Goal: Task Accomplishment & Management: Manage account settings

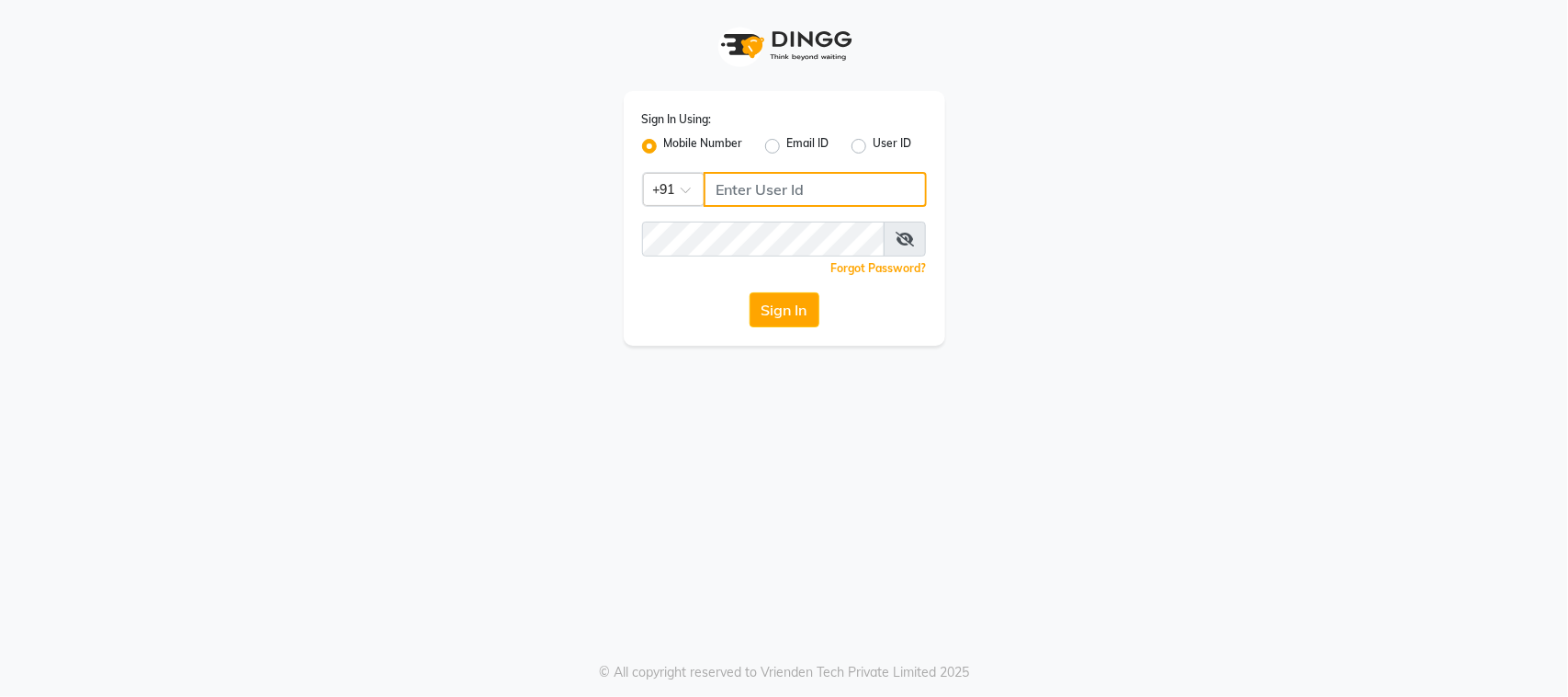
type input "9167849534"
click at [779, 144] on div "Email ID" at bounding box center [797, 145] width 65 height 22
click at [707, 135] on label "Mobile Number" at bounding box center [703, 145] width 79 height 22
click at [676, 135] on input "Mobile Number" at bounding box center [670, 141] width 12 height 12
click at [842, 189] on input "Username" at bounding box center [814, 189] width 223 height 35
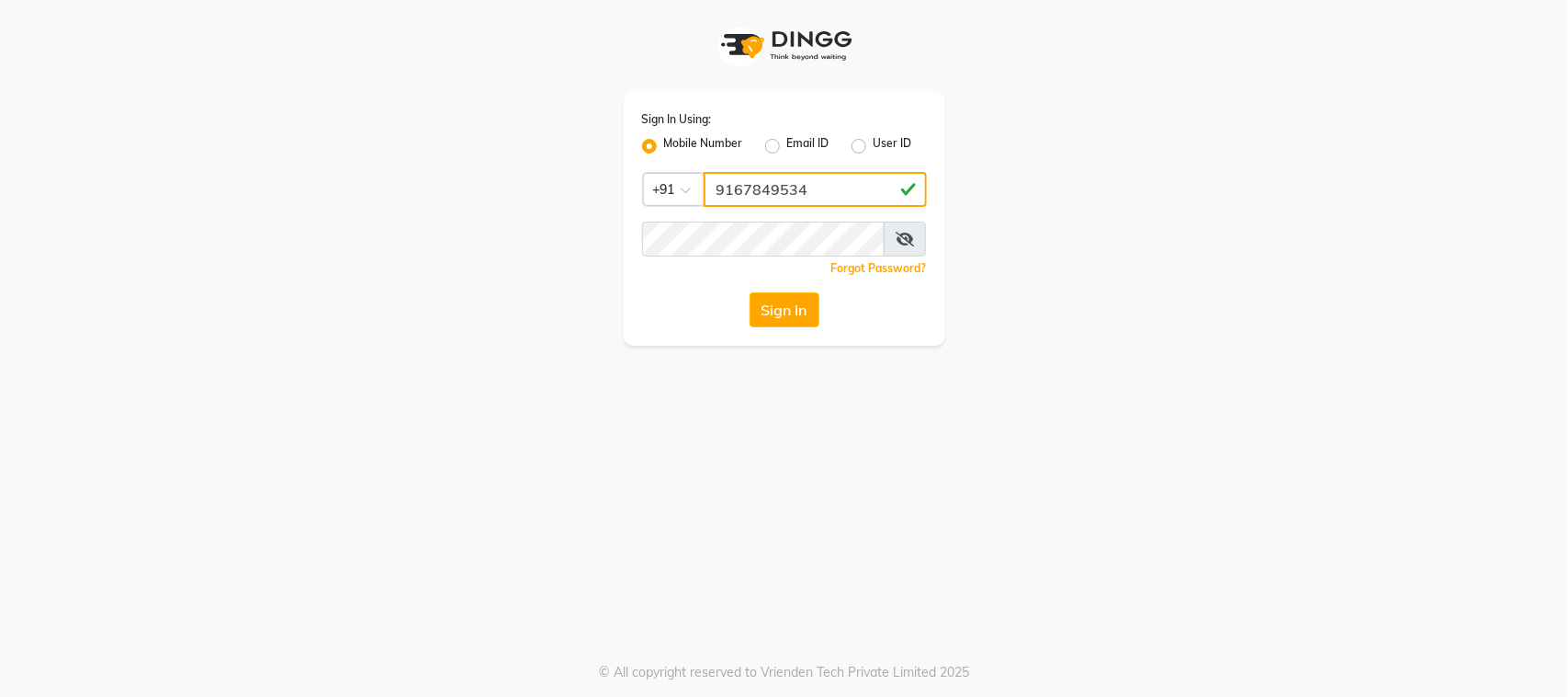
type input "9167849534"
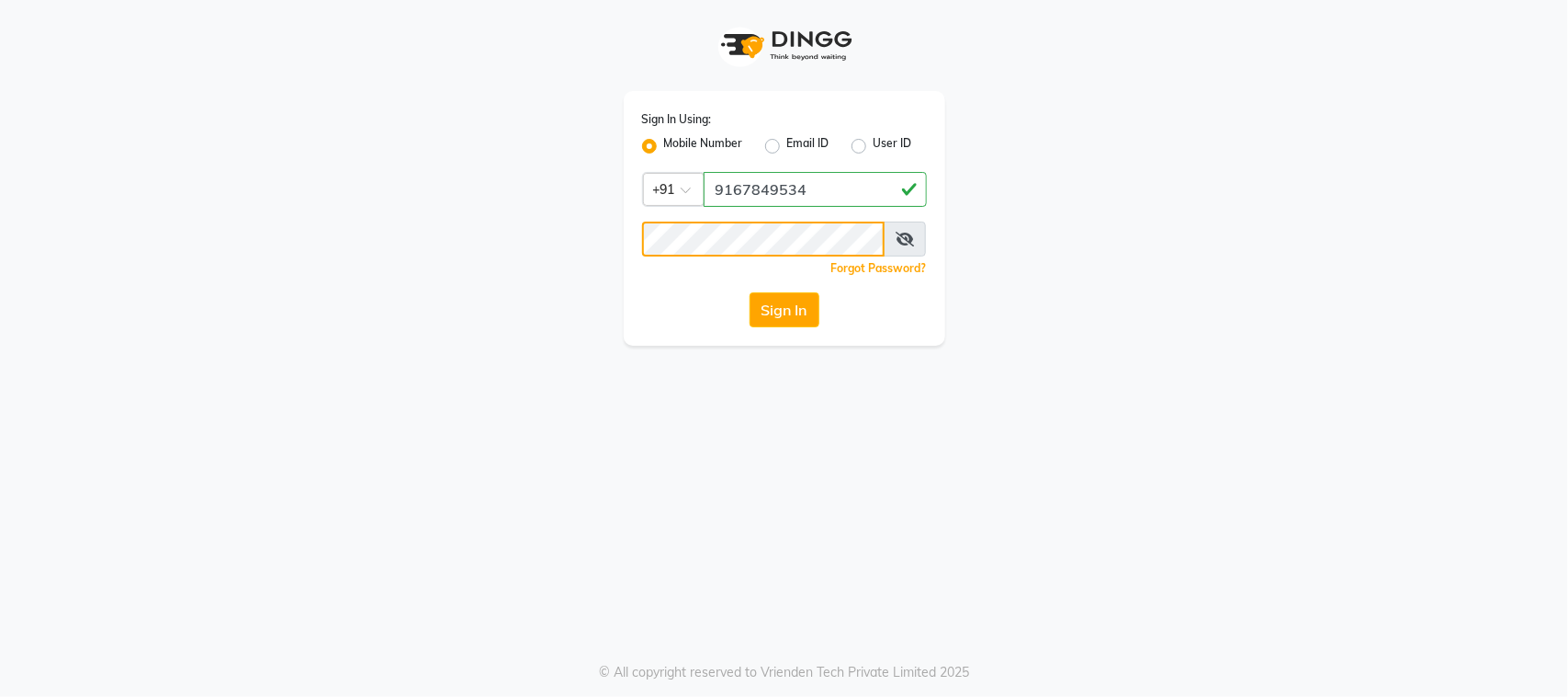
click at [750, 292] on button "Sign In" at bounding box center [784, 309] width 69 height 35
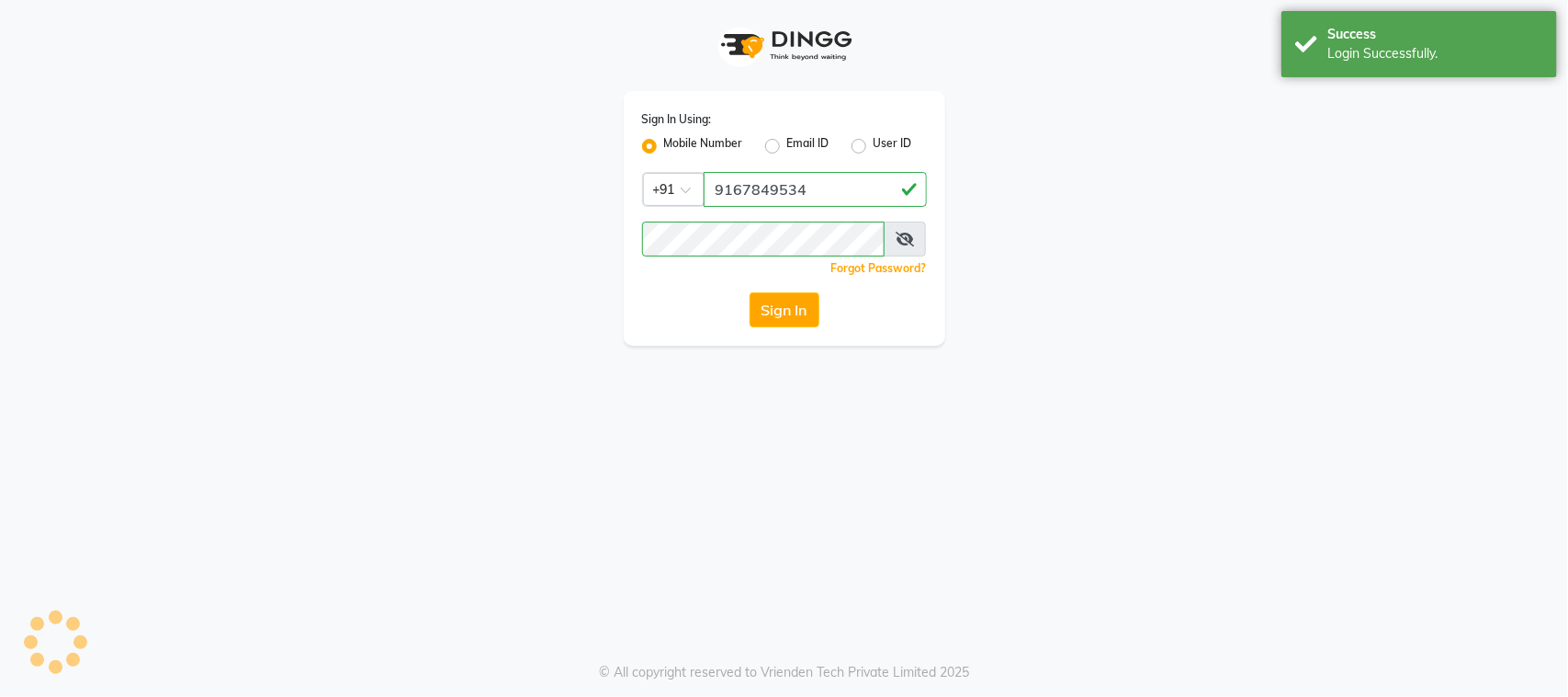
select select "service"
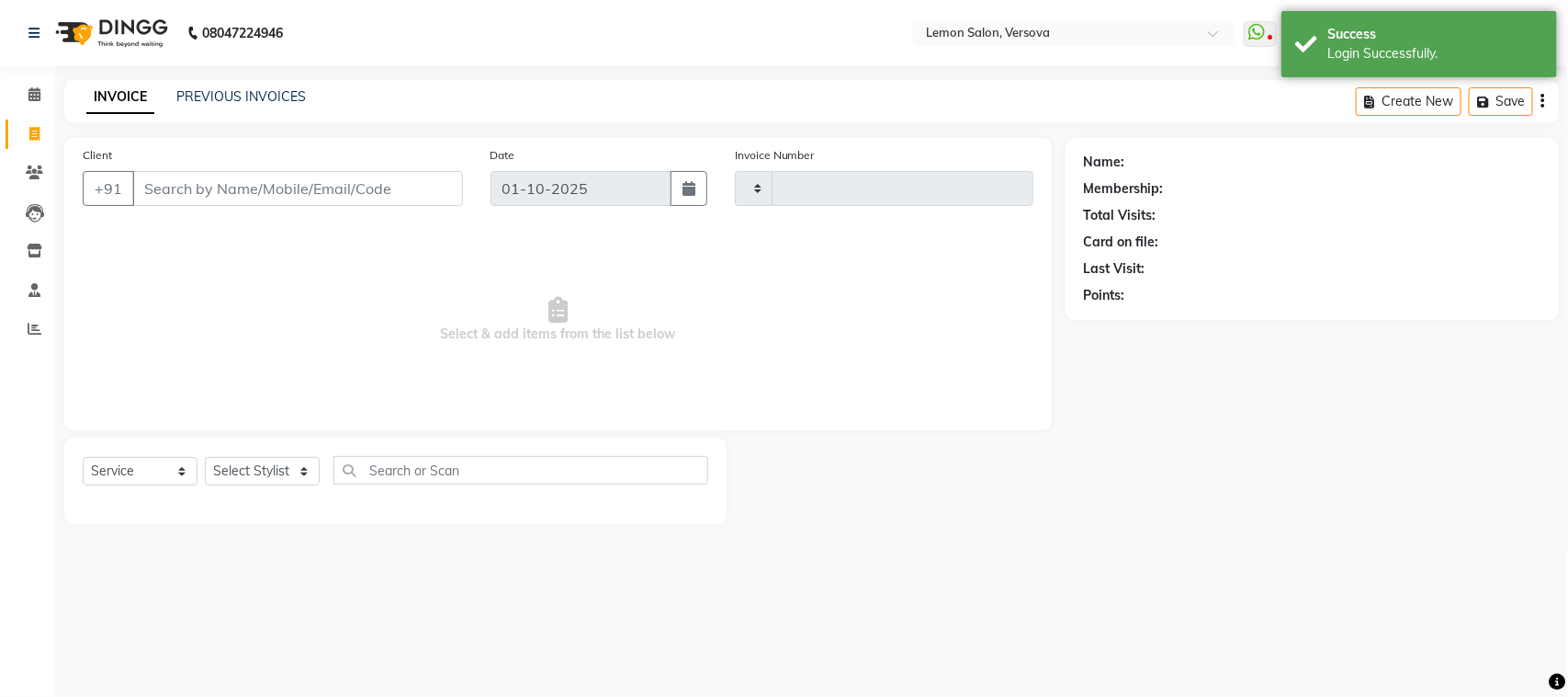
type input "2785"
select select "en"
select select "564"
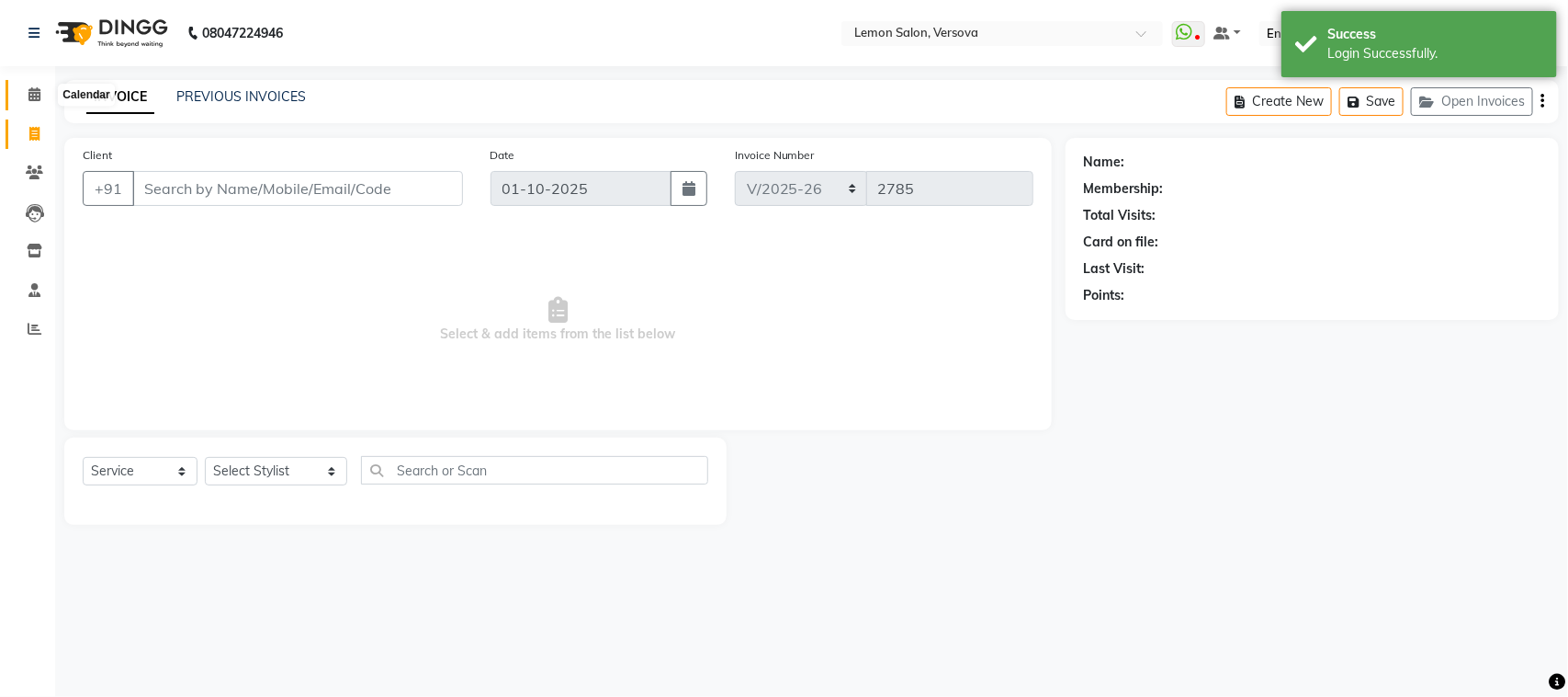
click at [33, 102] on span at bounding box center [34, 95] width 32 height 21
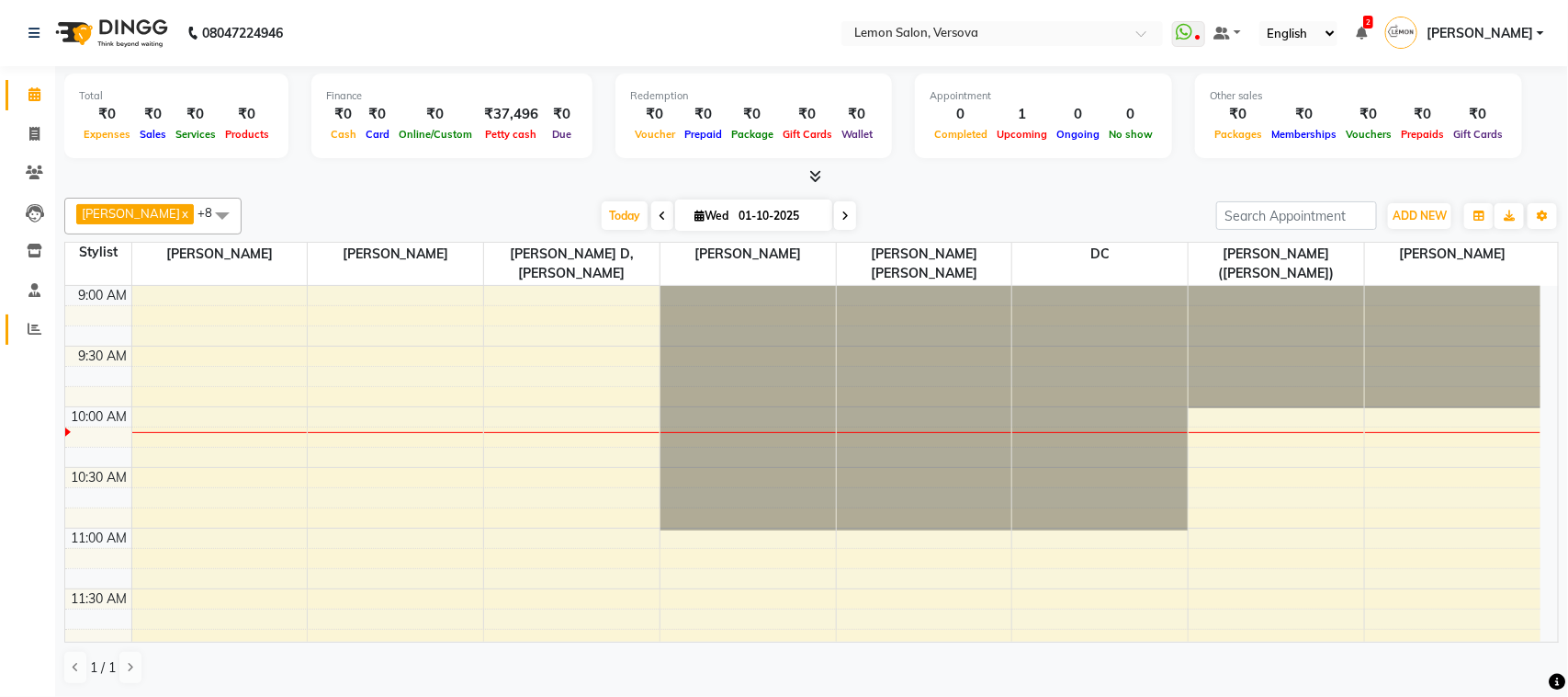
click at [38, 341] on link "Reports" at bounding box center [28, 330] width 44 height 30
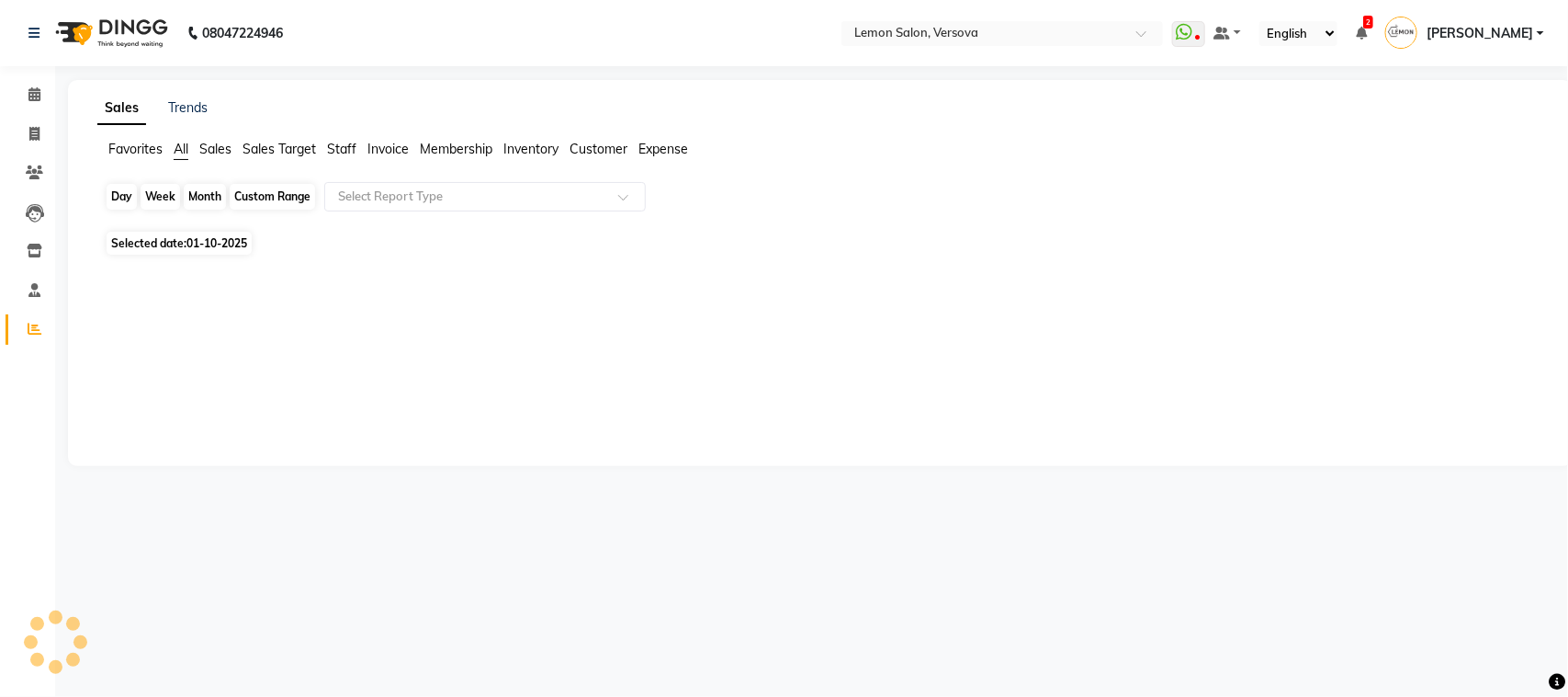
click at [116, 201] on div "Day" at bounding box center [122, 196] width 30 height 26
select select "10"
select select "2025"
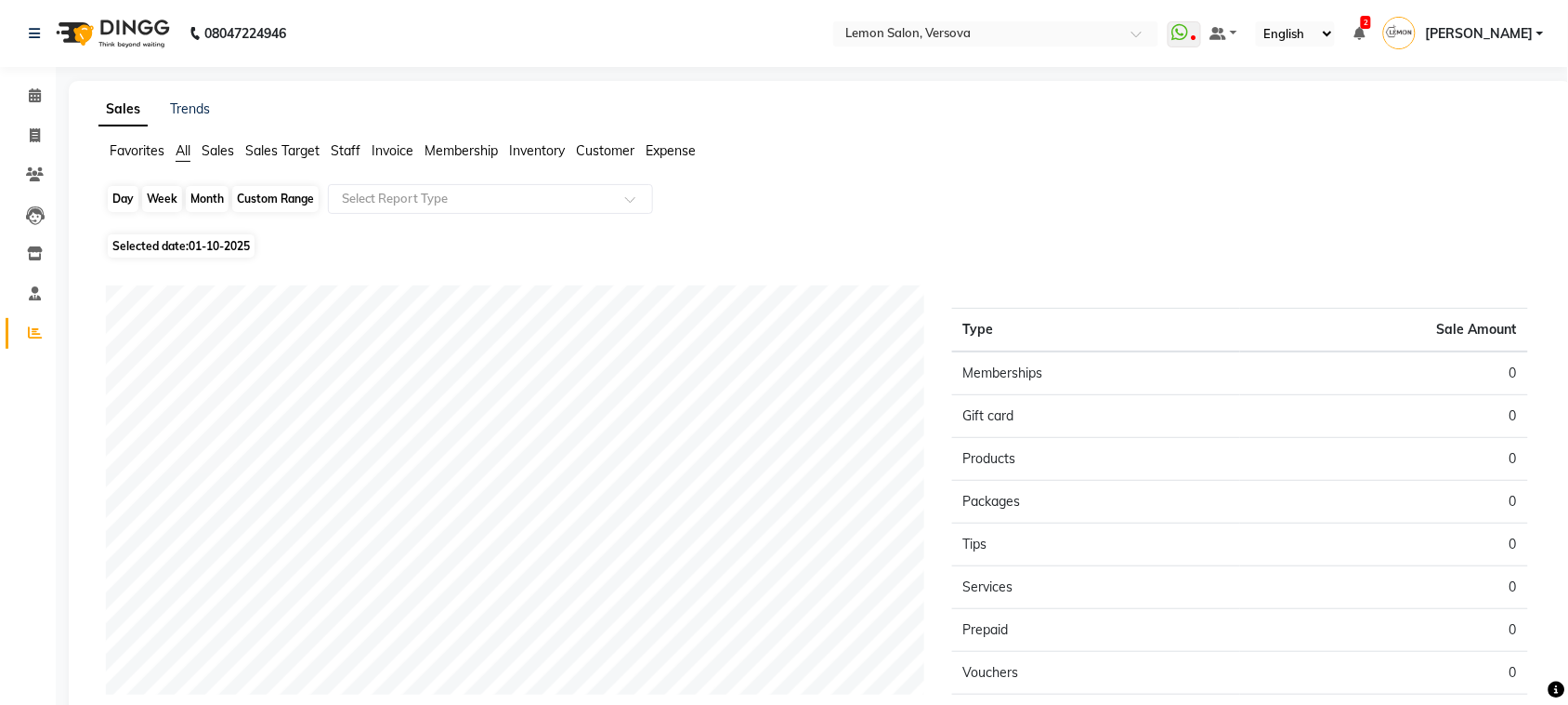
click at [126, 207] on div "Day" at bounding box center [123, 198] width 31 height 26
select select "10"
select select "2025"
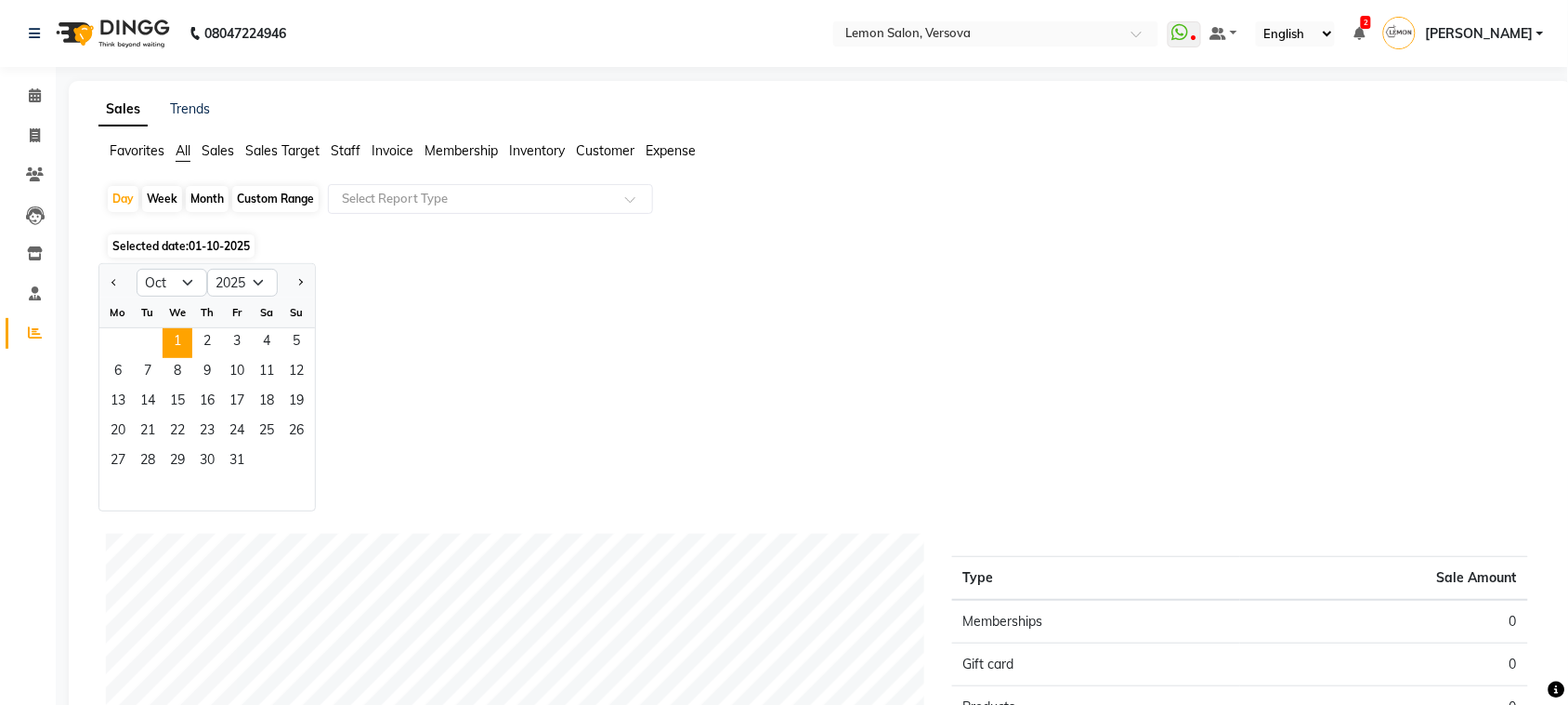
click at [105, 286] on div at bounding box center [117, 282] width 37 height 30
drag, startPoint x: 116, startPoint y: 281, endPoint x: 125, endPoint y: 243, distance: 39.1
click at [118, 280] on button "Previous month" at bounding box center [113, 282] width 14 height 30
select select "9"
click at [165, 456] on div "29 30" at bounding box center [207, 462] width 215 height 30
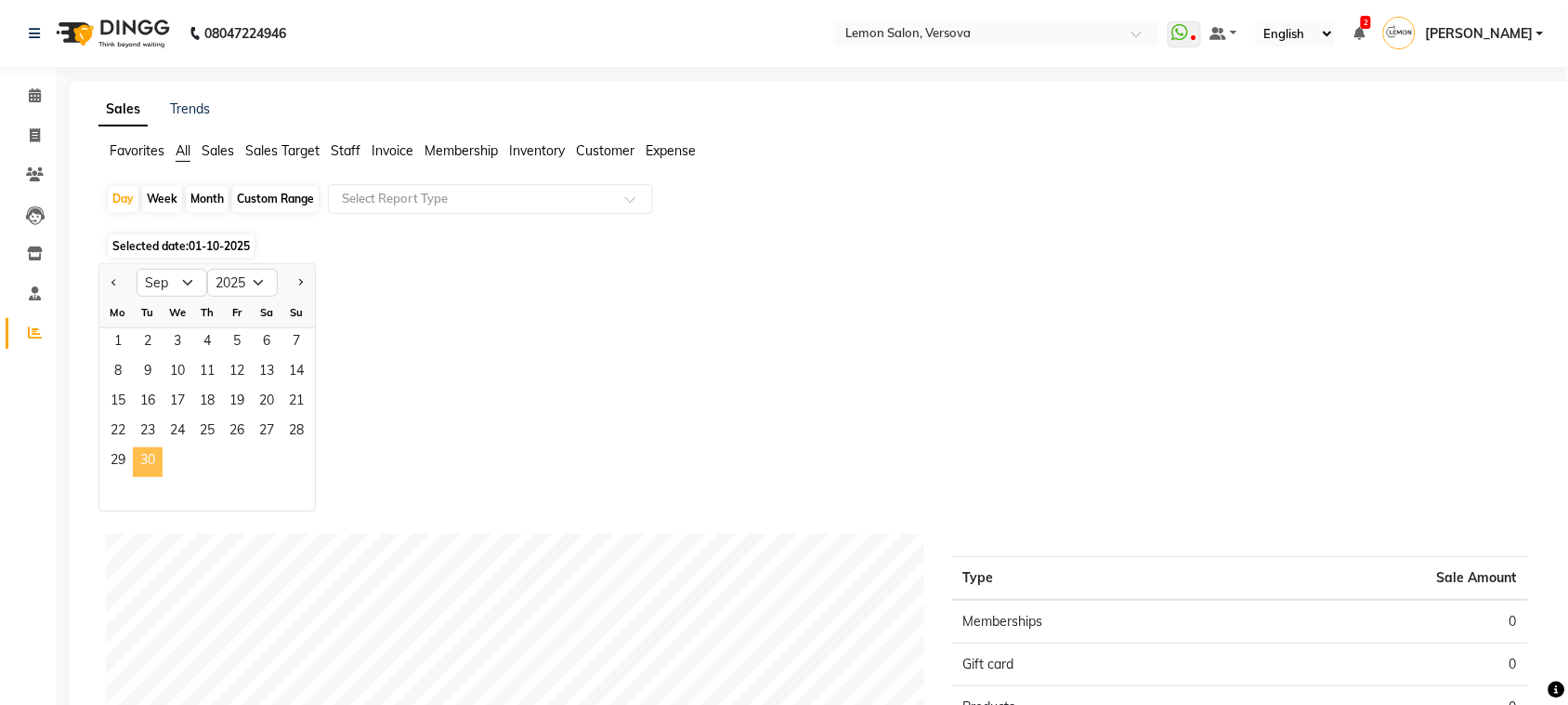
click at [151, 466] on span "30" at bounding box center [147, 462] width 30 height 30
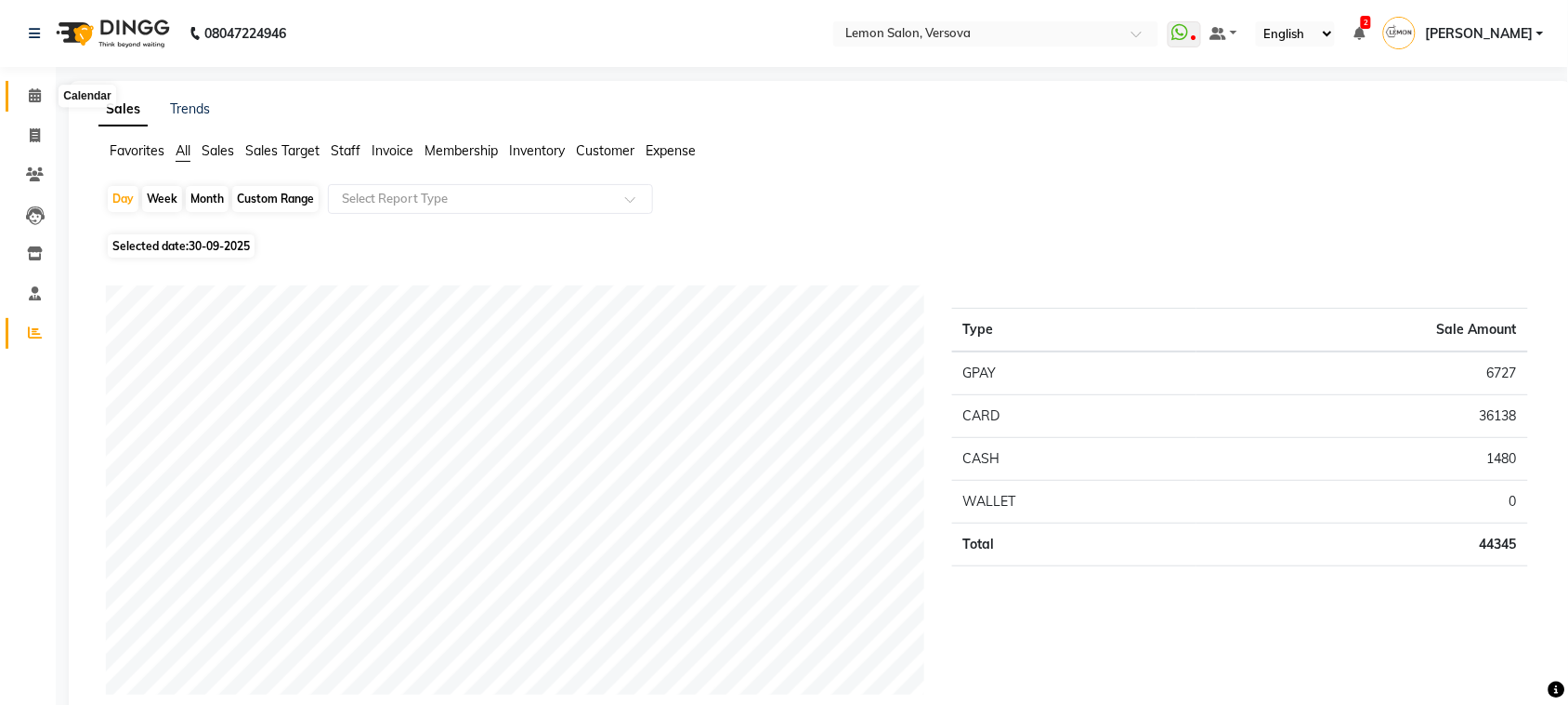
click at [42, 93] on span at bounding box center [35, 96] width 33 height 21
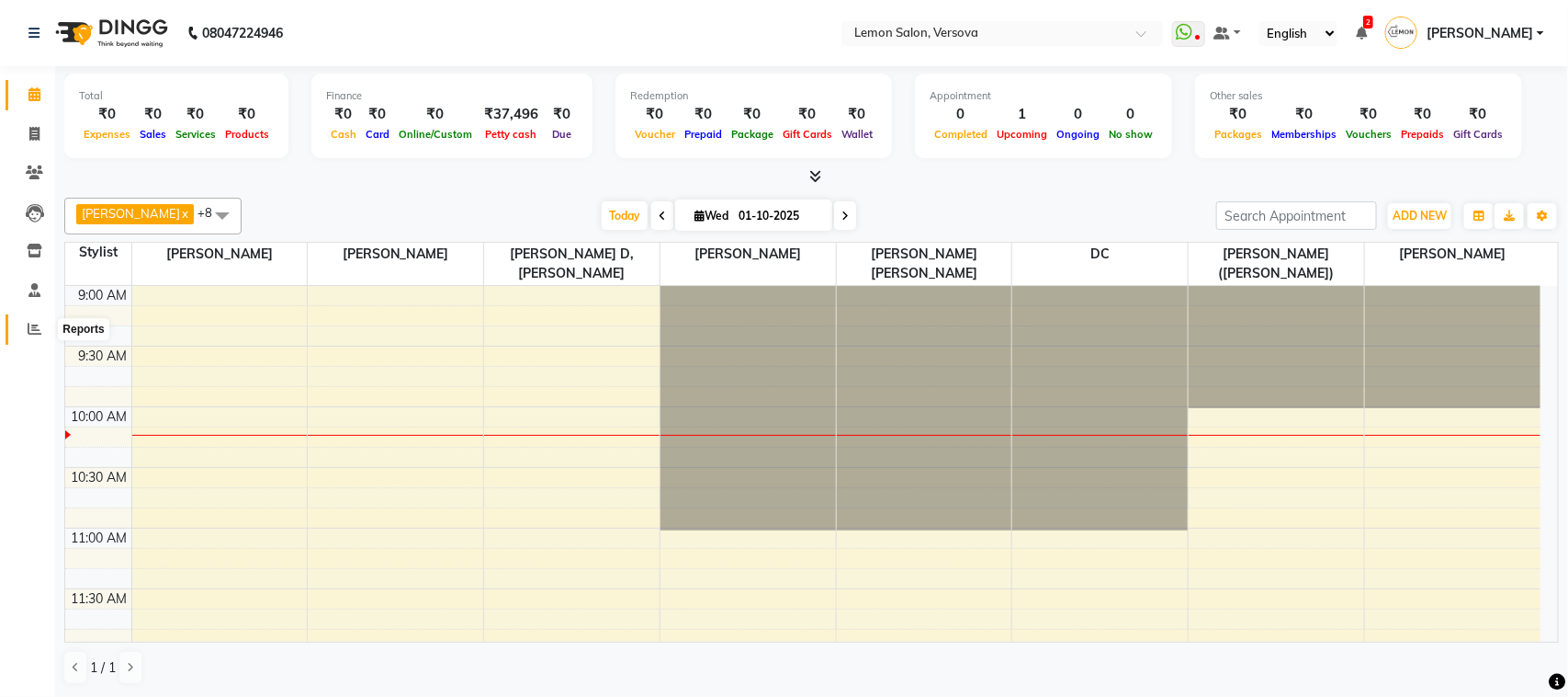
click at [24, 334] on span at bounding box center [34, 329] width 32 height 21
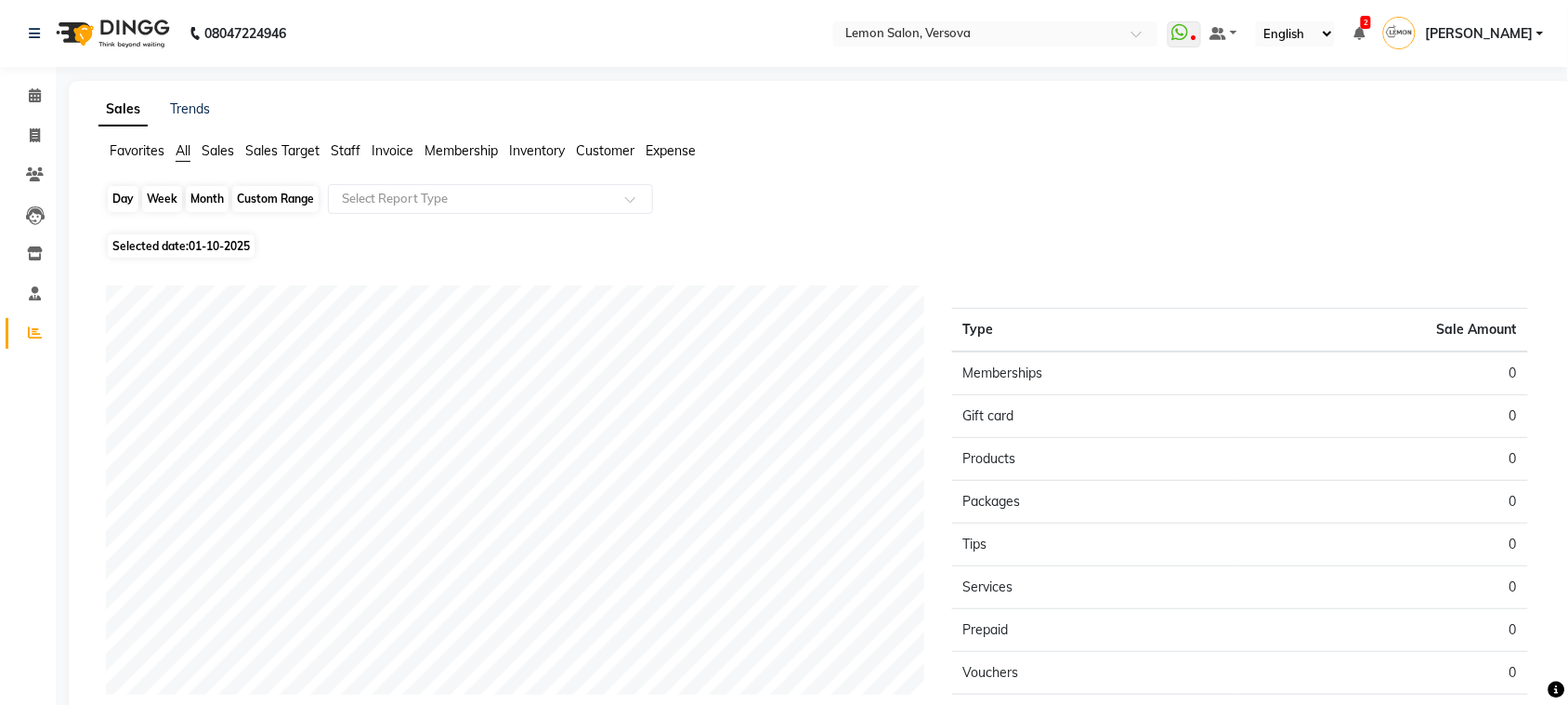
click at [126, 197] on div "Day" at bounding box center [123, 198] width 31 height 26
select select "10"
select select "2025"
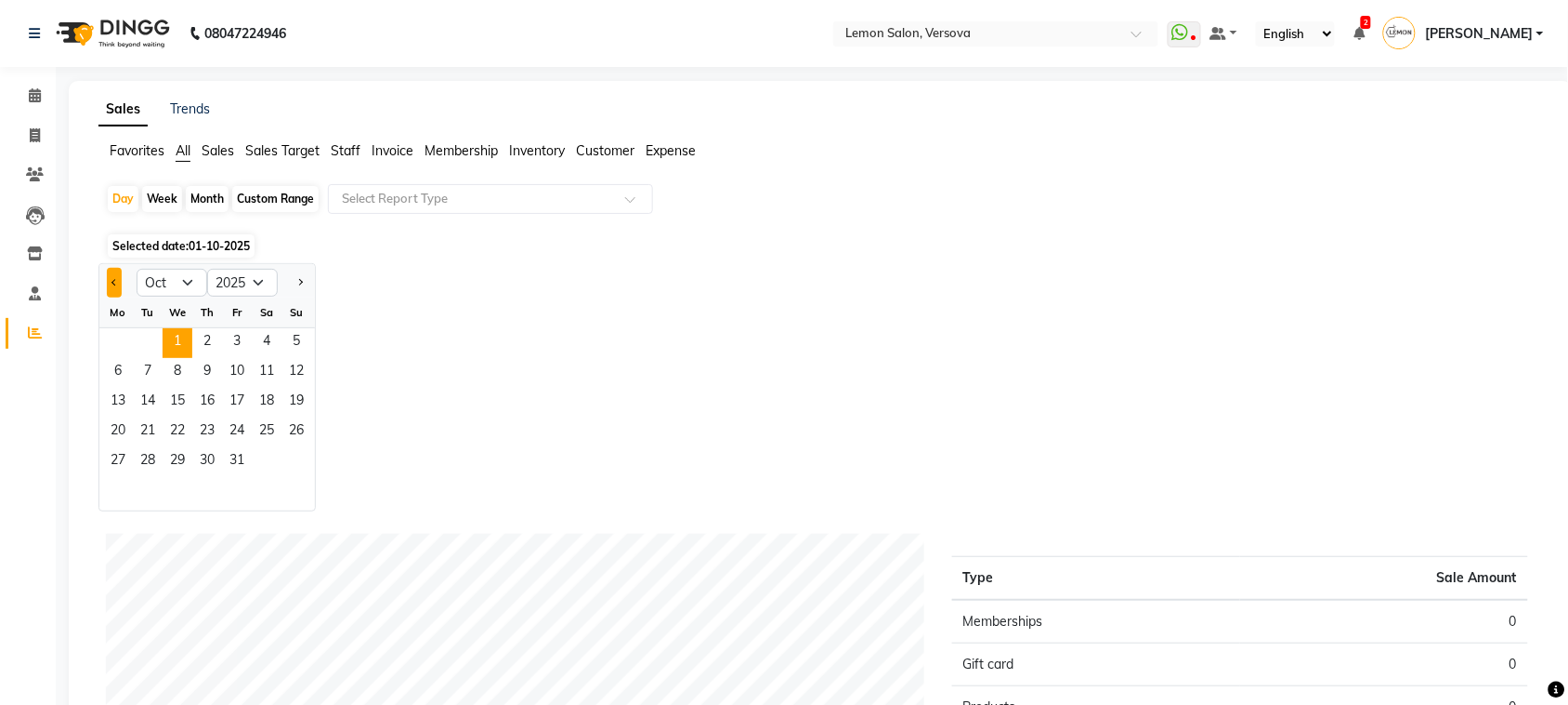
click at [107, 280] on button "Previous month" at bounding box center [113, 282] width 14 height 30
select select "9"
click at [154, 465] on span "30" at bounding box center [147, 462] width 30 height 30
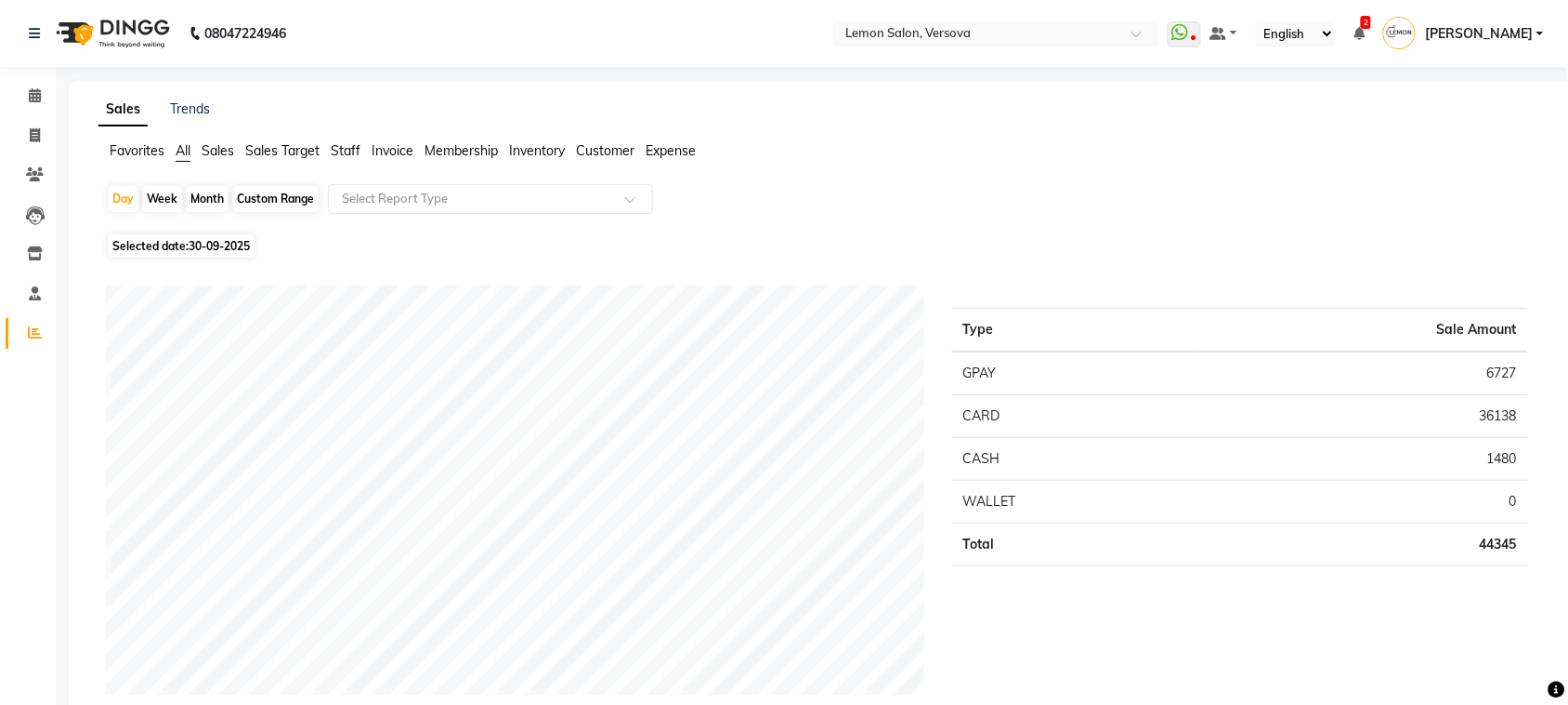
click at [671, 142] on span "Expense" at bounding box center [671, 150] width 50 height 16
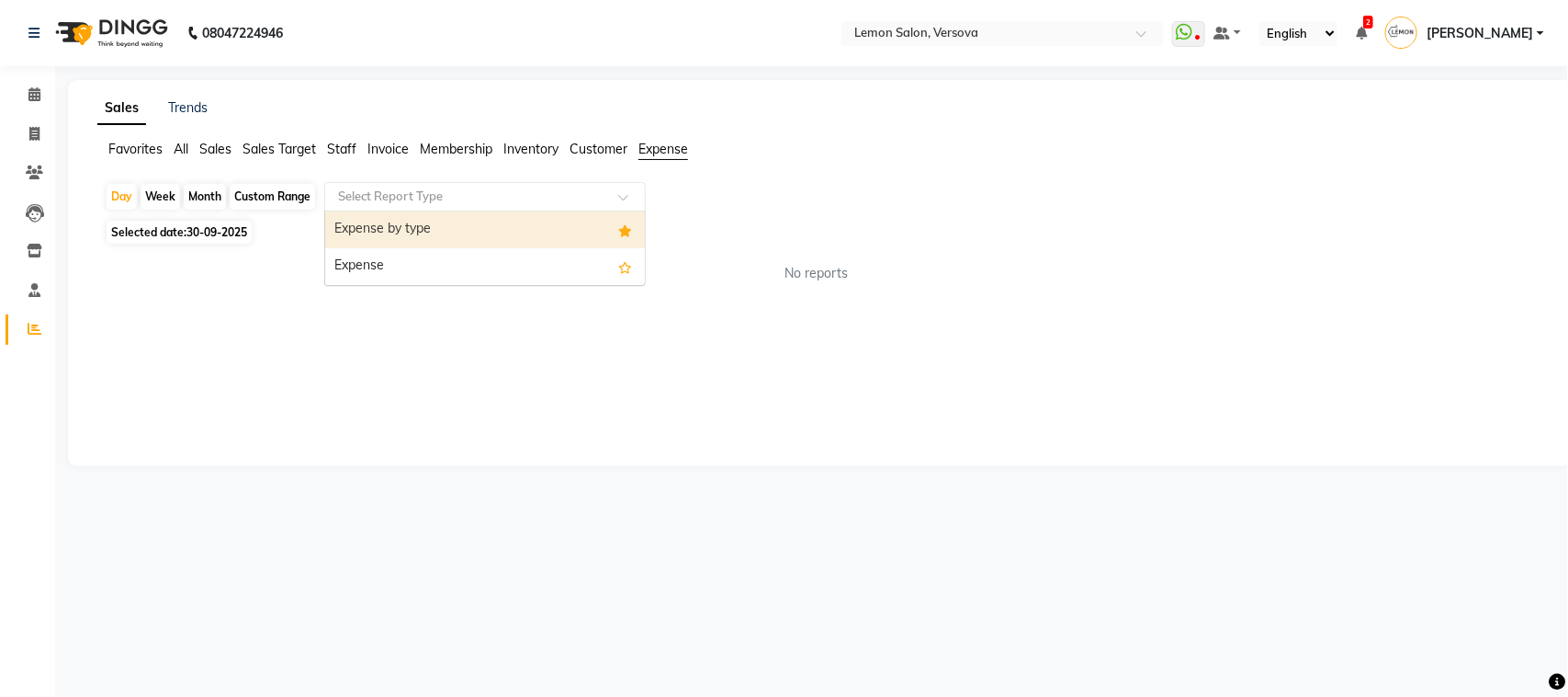
click at [565, 194] on input "text" at bounding box center [467, 196] width 264 height 18
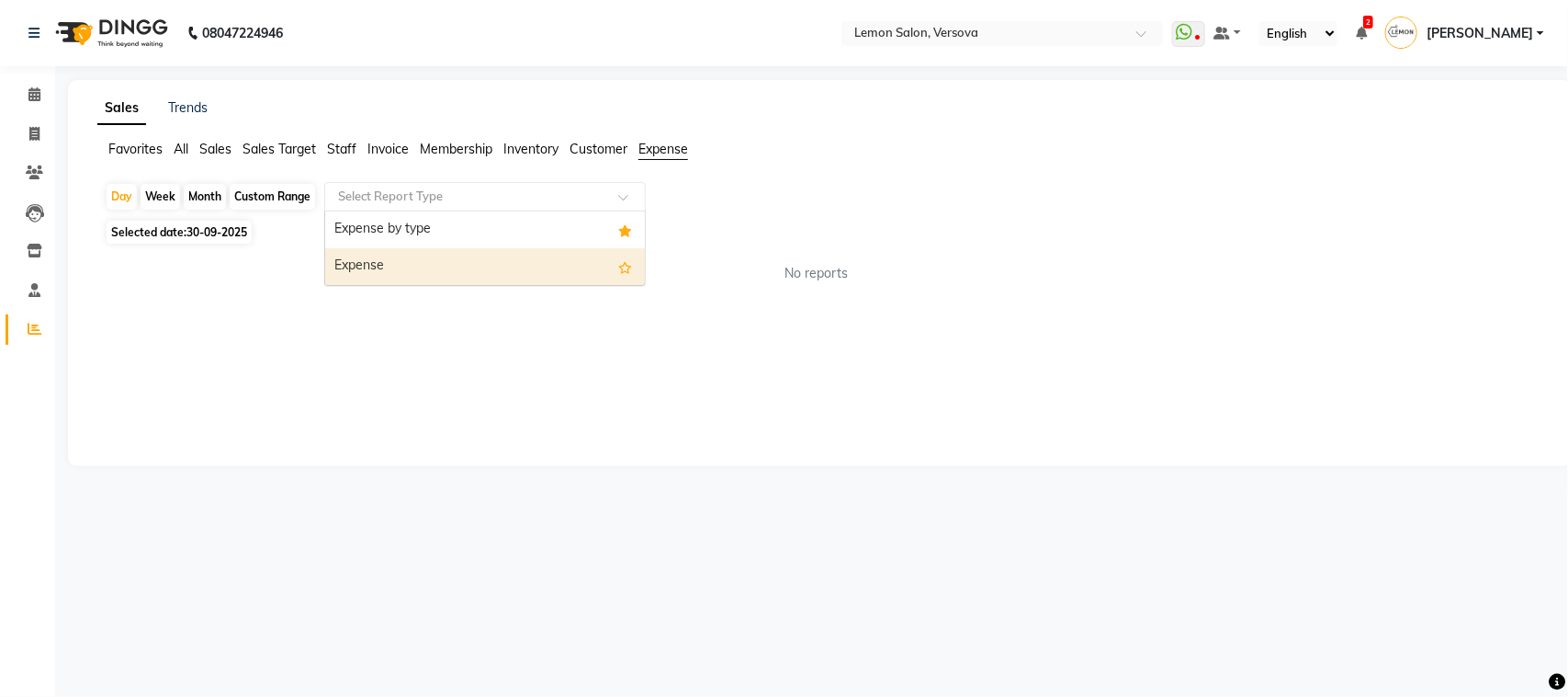
click at [539, 254] on div "Expense" at bounding box center [485, 266] width 319 height 37
select select "csv"
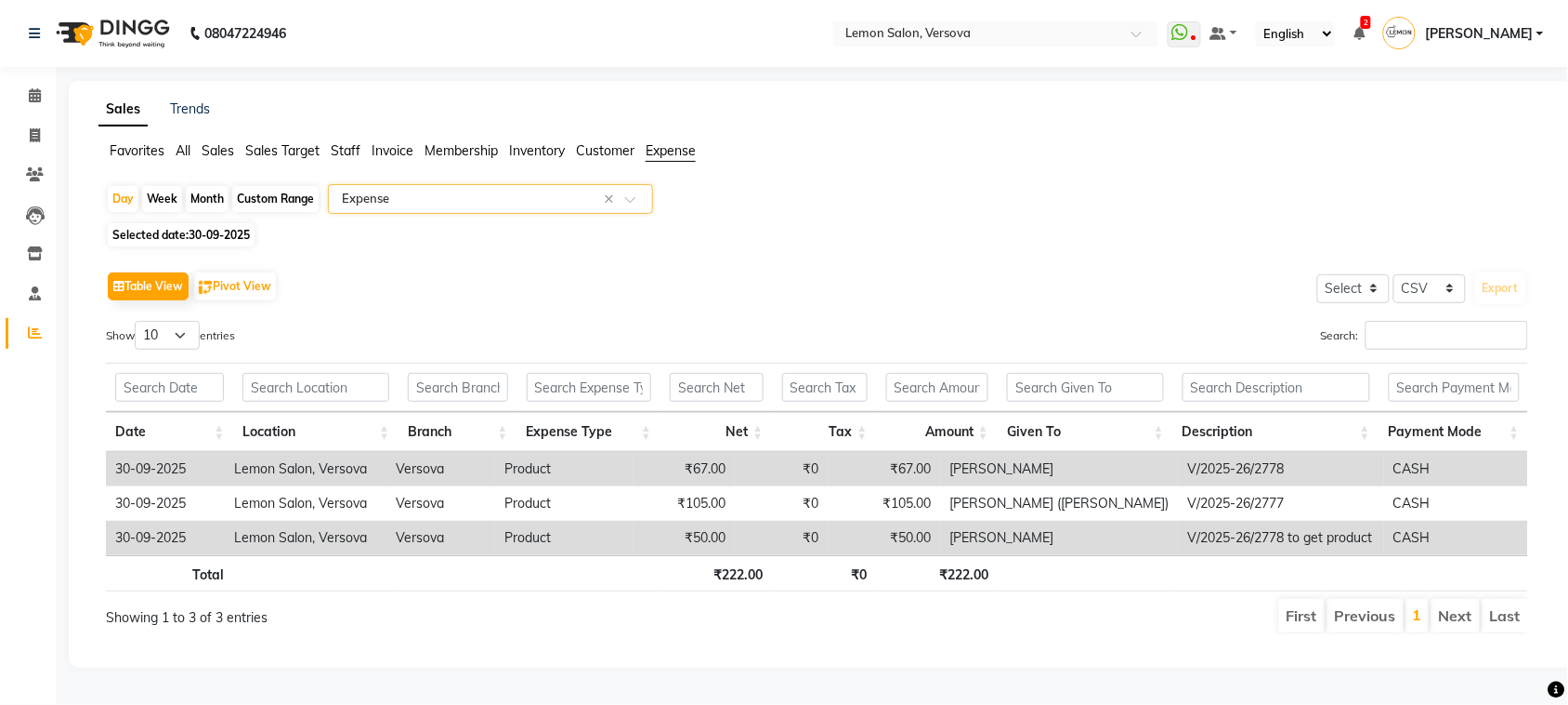
scroll to position [11, 0]
click at [3, 119] on li "Invoice" at bounding box center [28, 137] width 56 height 40
click at [23, 125] on span at bounding box center [35, 136] width 33 height 21
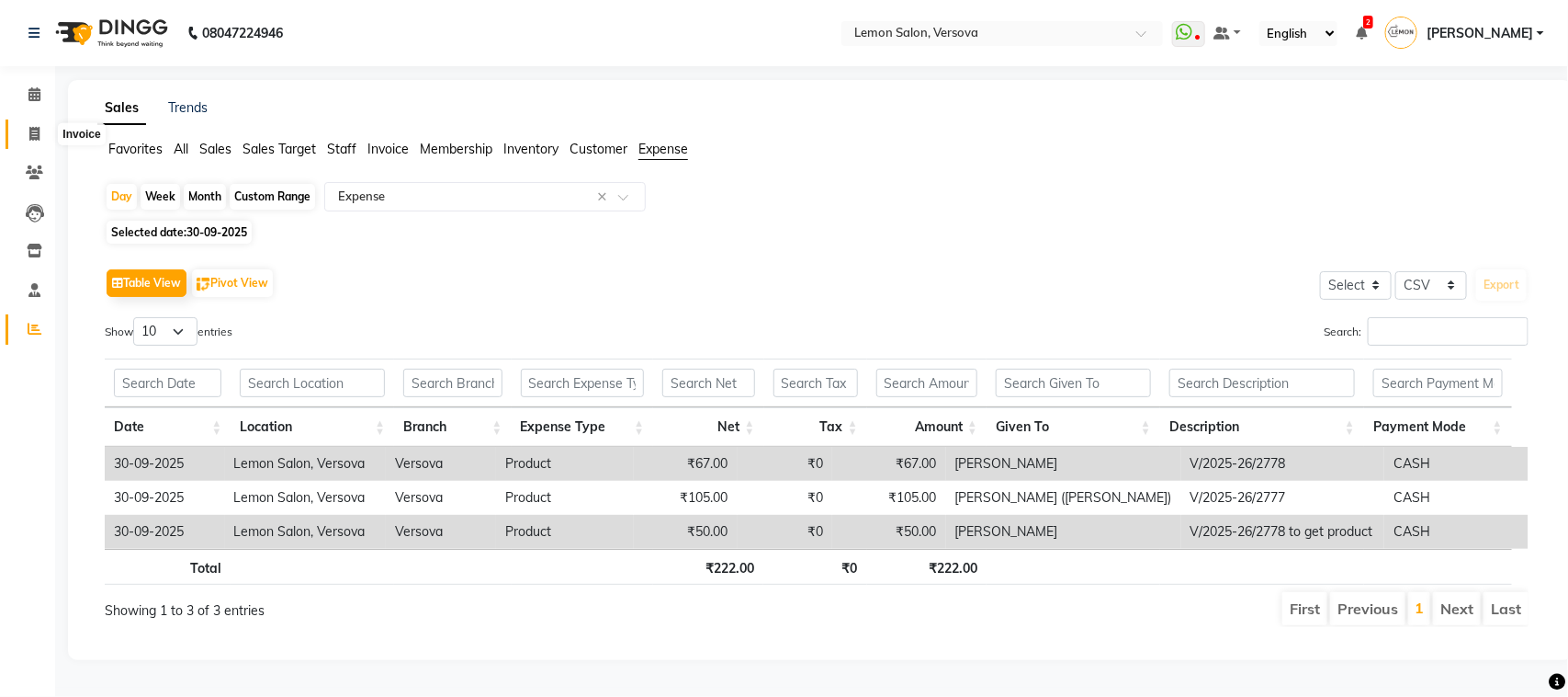
select select "service"
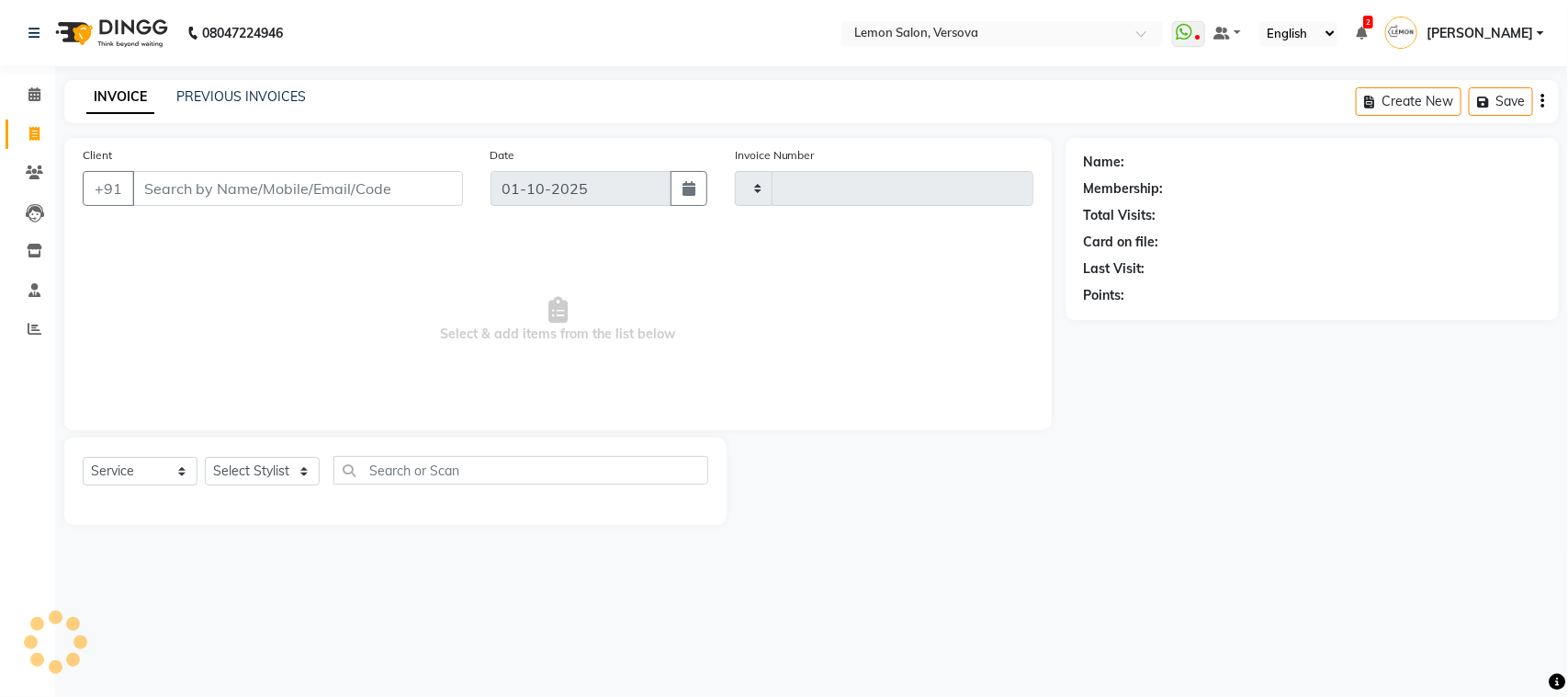
click at [23, 148] on link "Invoice" at bounding box center [28, 135] width 44 height 30
click at [26, 165] on icon at bounding box center [34, 172] width 17 height 13
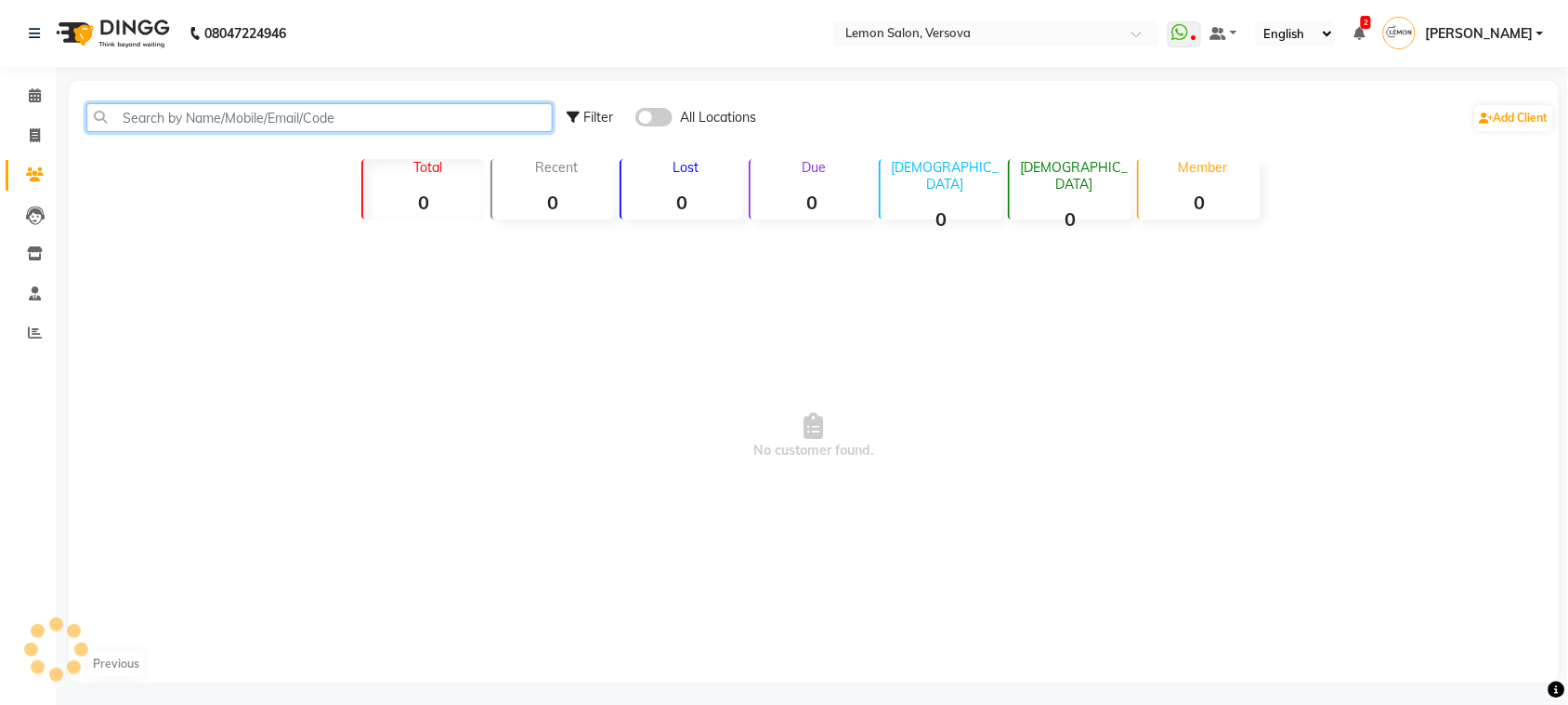
click at [259, 127] on input "text" at bounding box center [319, 117] width 466 height 29
type input "8828396830"
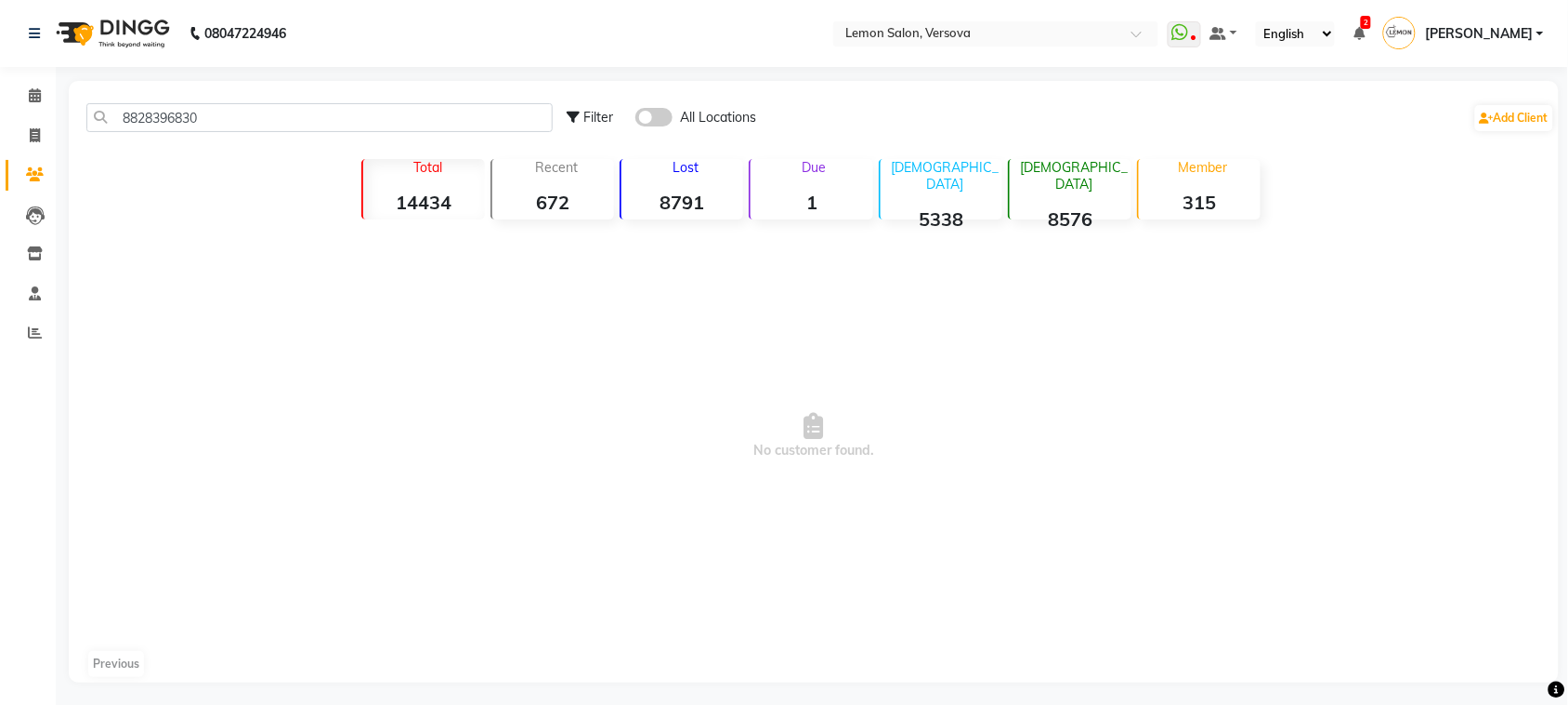
click at [643, 109] on span at bounding box center [654, 116] width 37 height 18
click at [635, 120] on input "checkbox" at bounding box center [635, 120] width 0 height 0
click at [667, 125] on label at bounding box center [654, 116] width 37 height 18
click at [635, 120] on input "checkbox" at bounding box center [635, 120] width 0 height 0
click at [42, 91] on span at bounding box center [35, 96] width 33 height 21
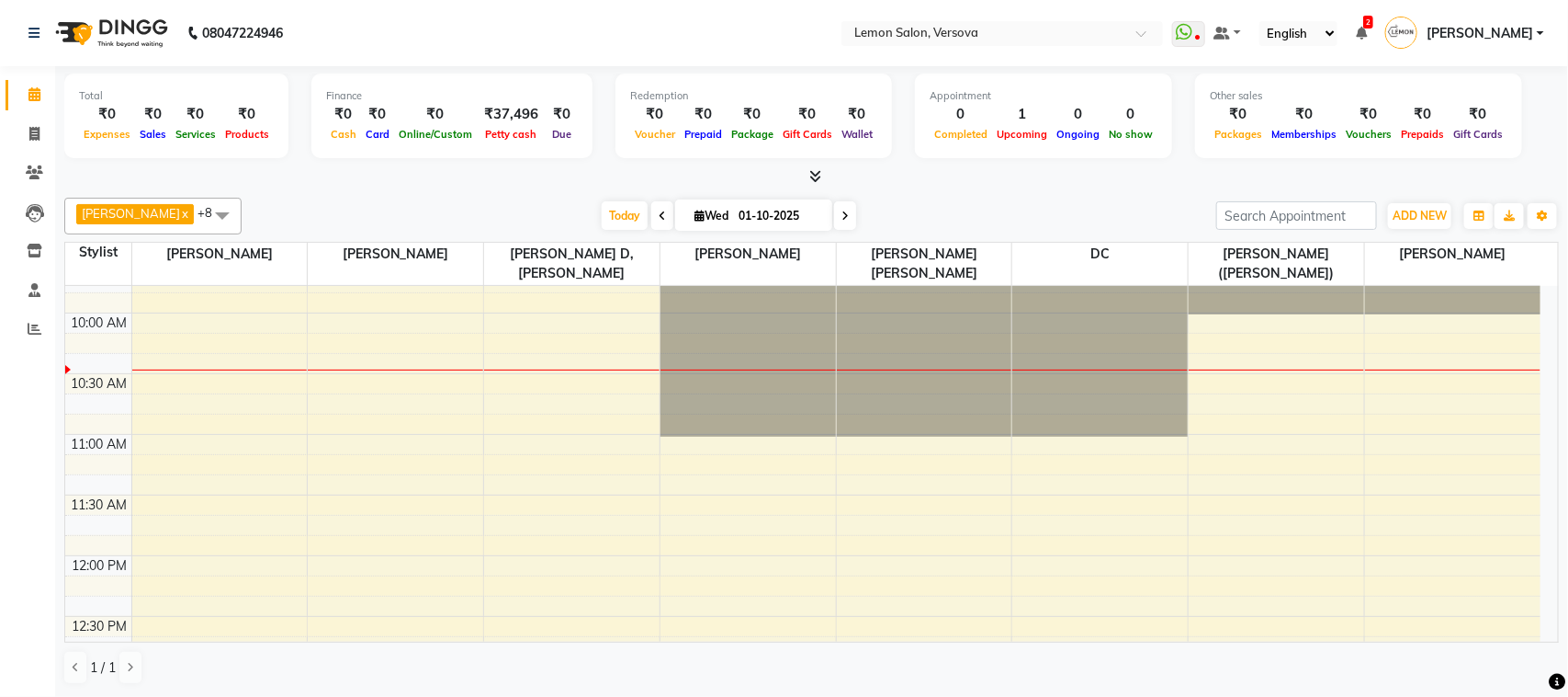
scroll to position [106, 0]
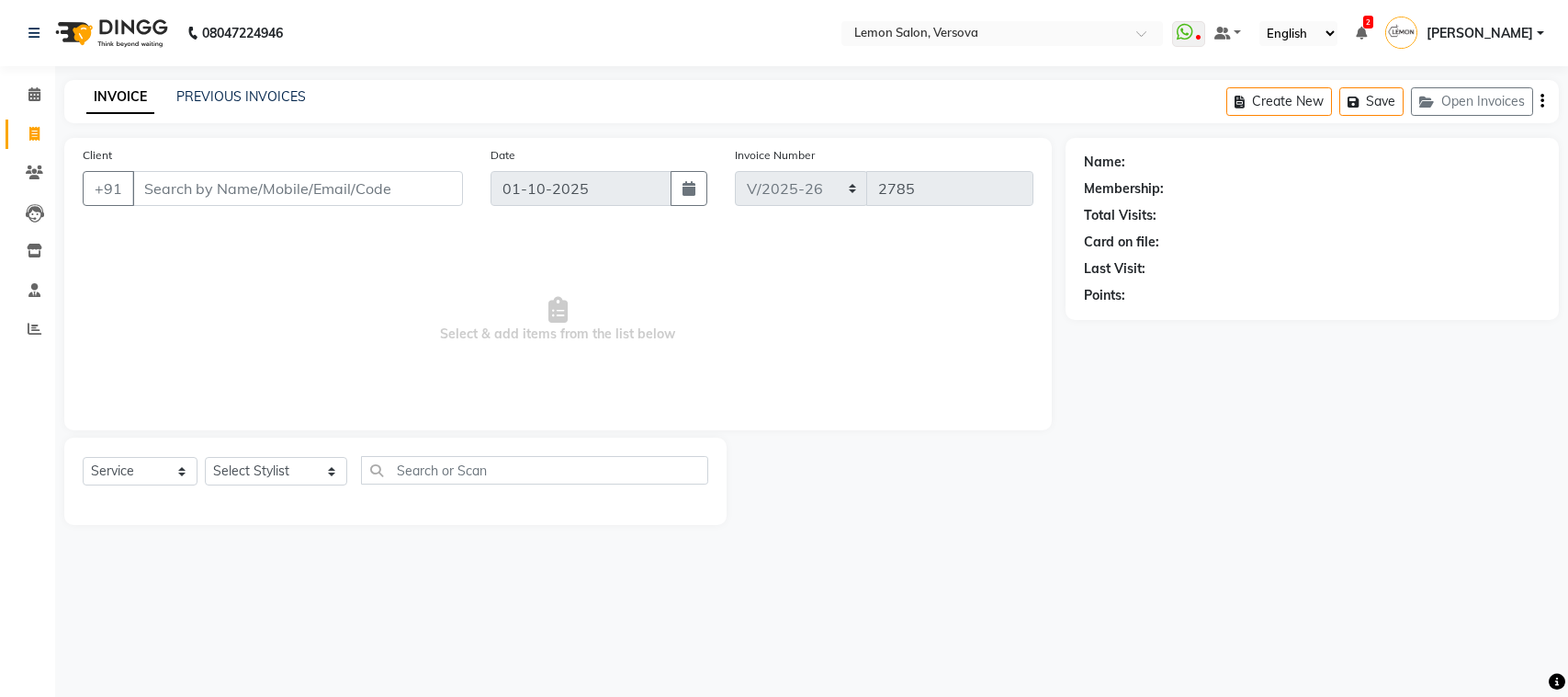
select select "564"
select select "service"
drag, startPoint x: 29, startPoint y: 83, endPoint x: 261, endPoint y: 10, distance: 243.2
click at [28, 83] on link "Calendar" at bounding box center [28, 95] width 44 height 30
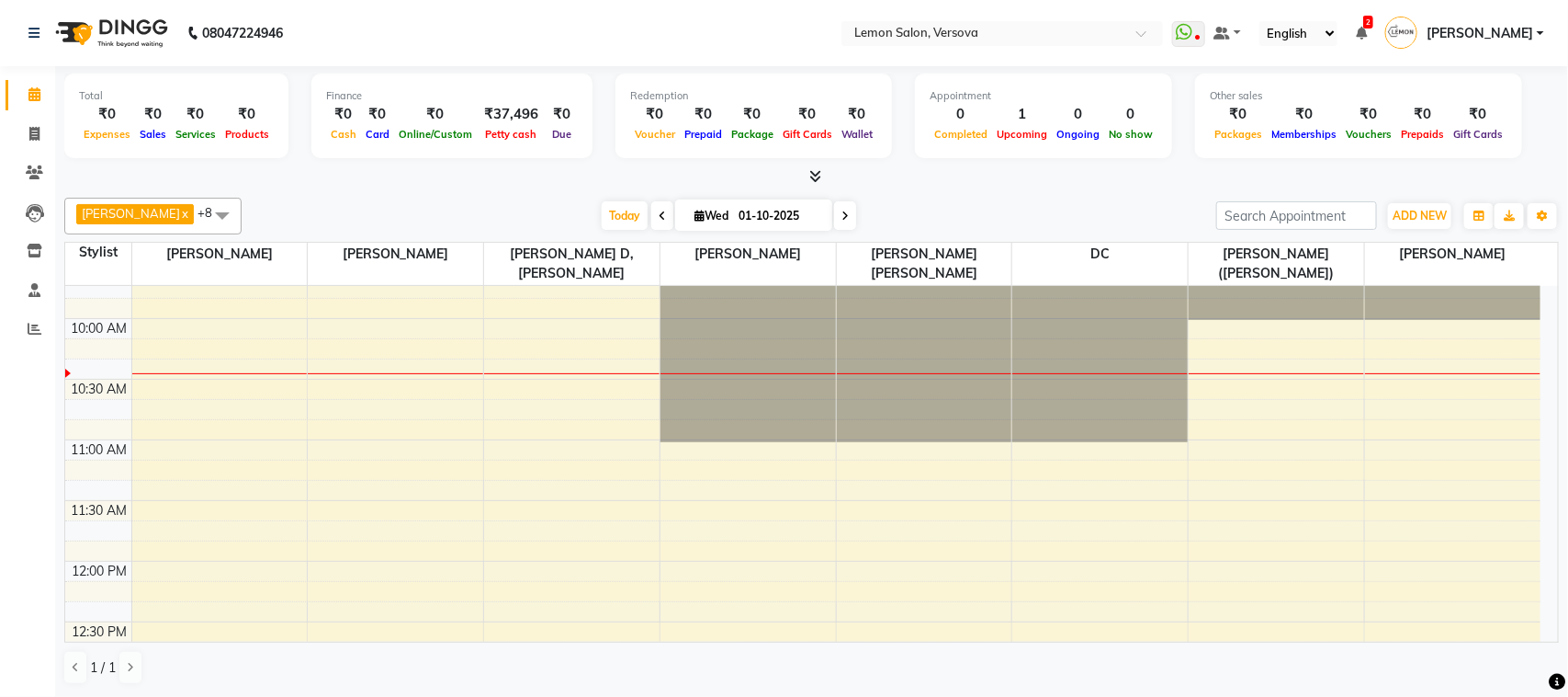
scroll to position [106, 0]
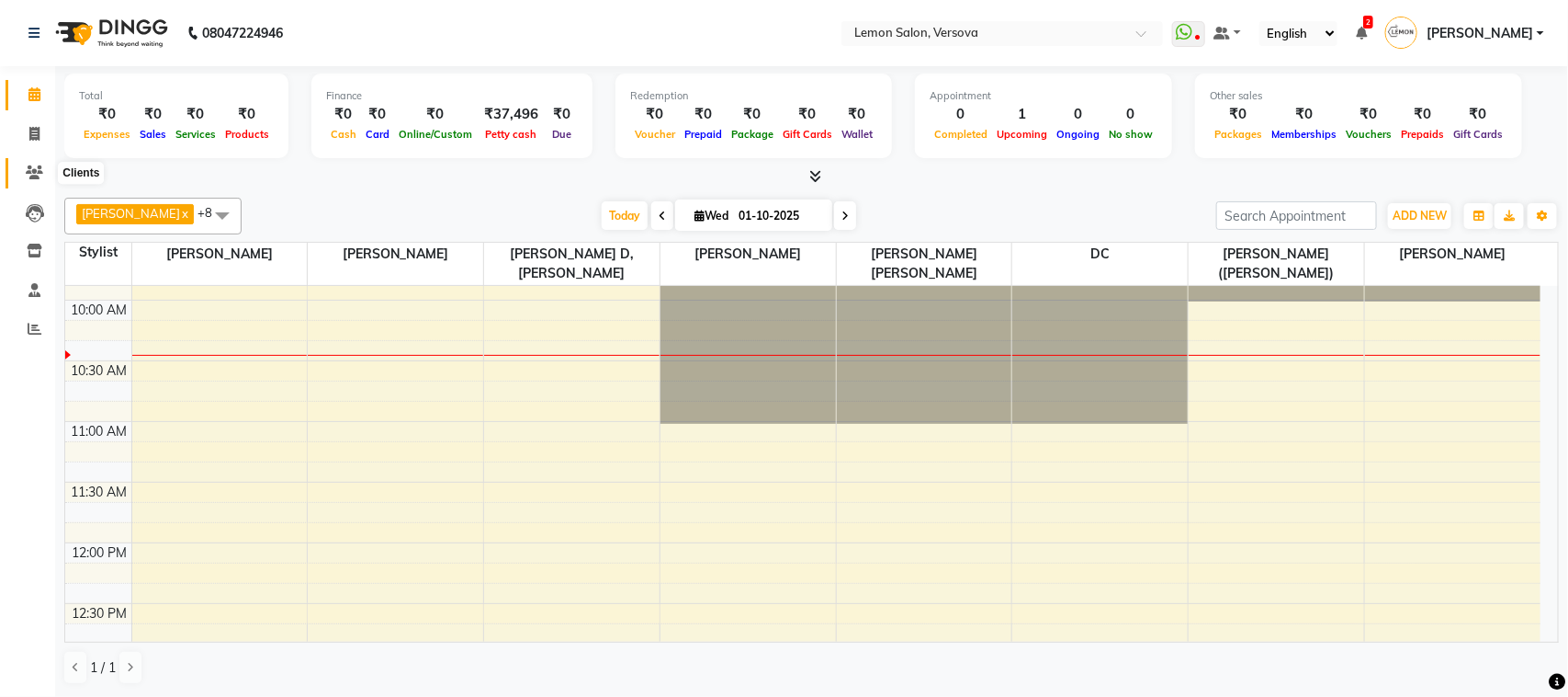
click at [35, 171] on icon at bounding box center [34, 172] width 17 height 13
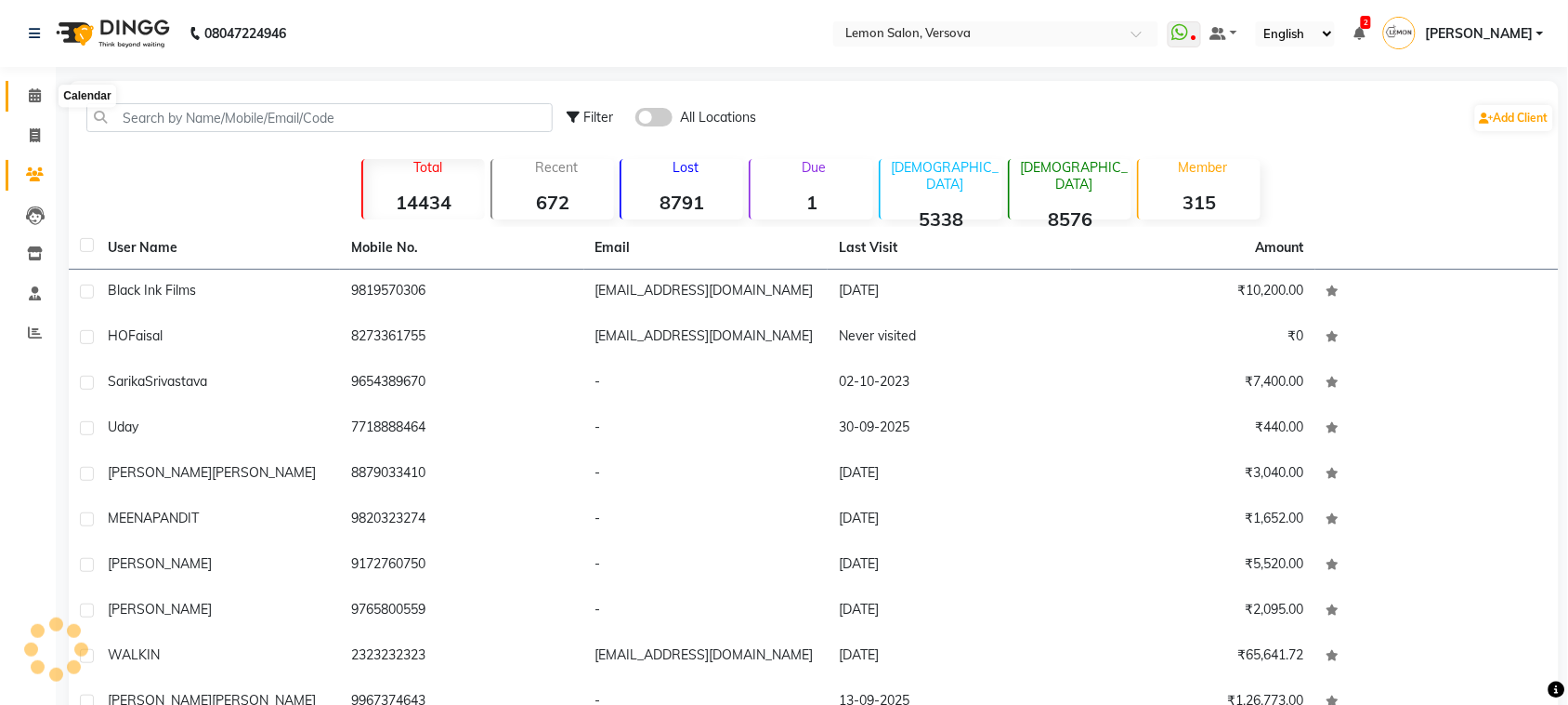
click at [34, 93] on icon at bounding box center [35, 95] width 12 height 13
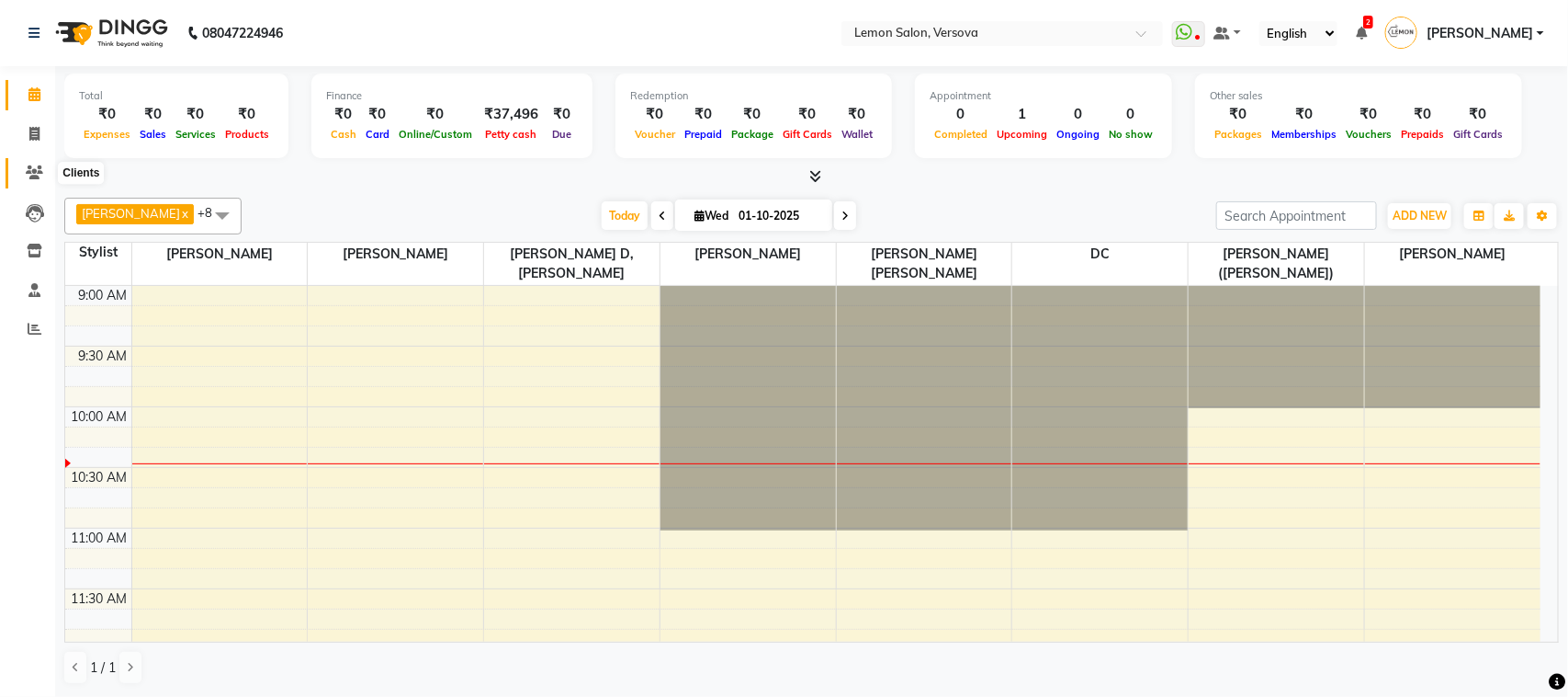
click at [26, 167] on icon at bounding box center [34, 172] width 17 height 13
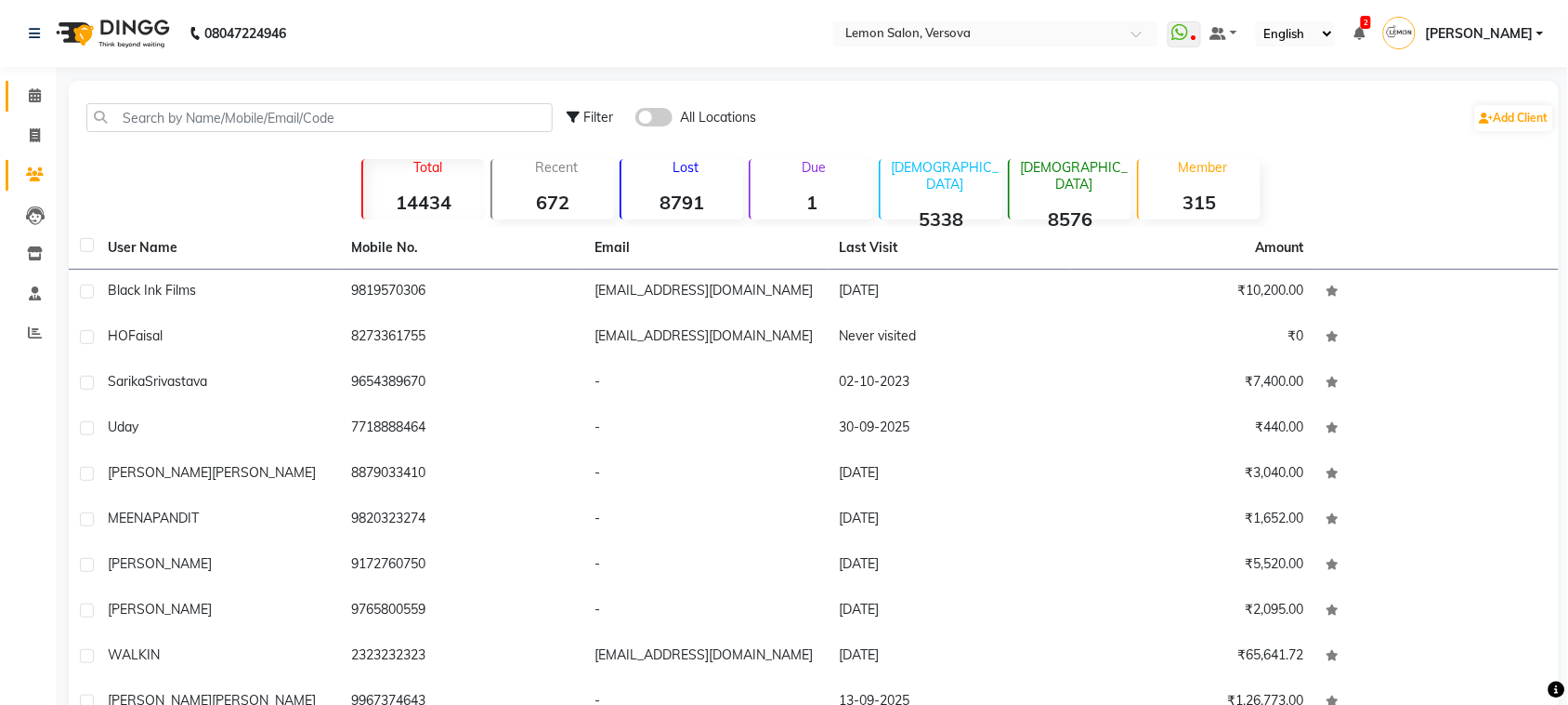
click at [26, 84] on link "Calendar" at bounding box center [28, 96] width 44 height 31
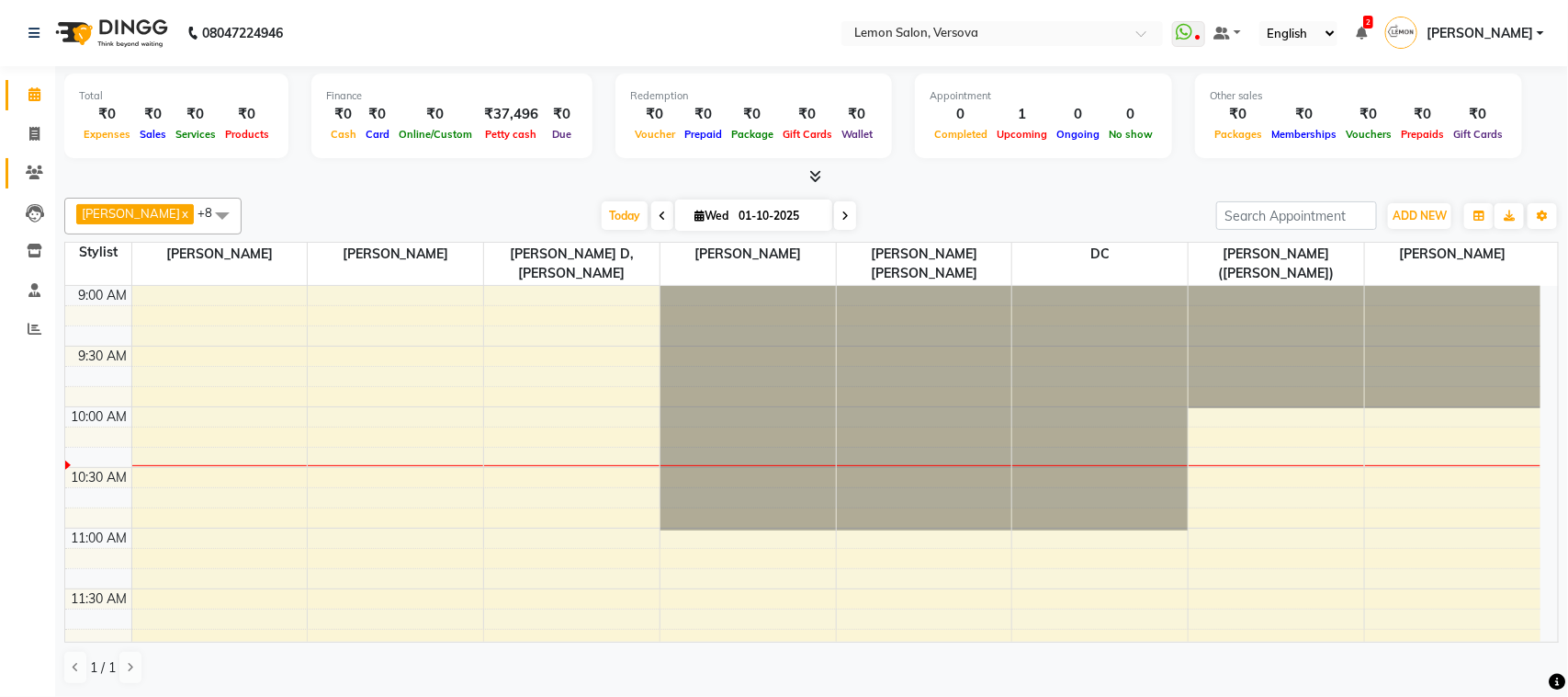
click at [33, 161] on link "Clients" at bounding box center [28, 173] width 44 height 30
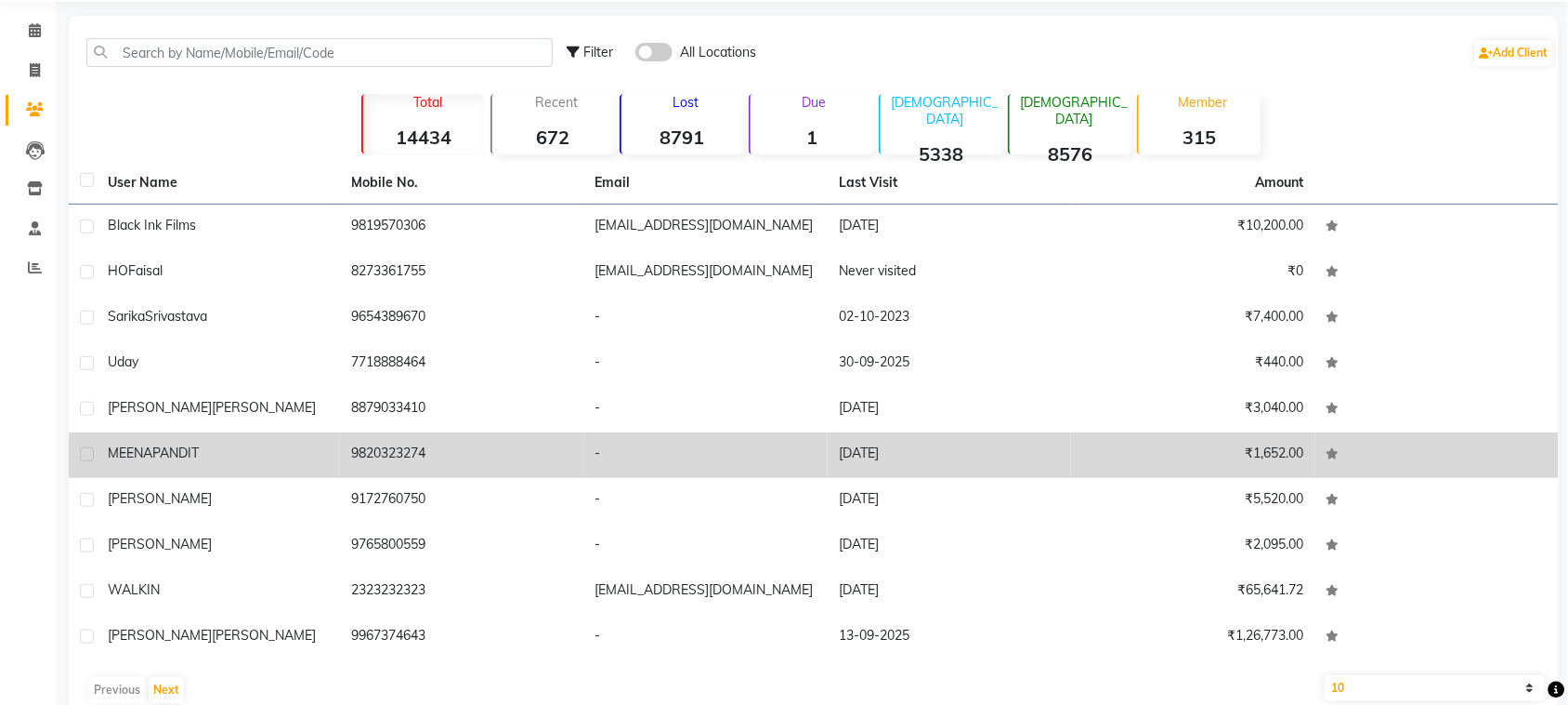
scroll to position [99, 0]
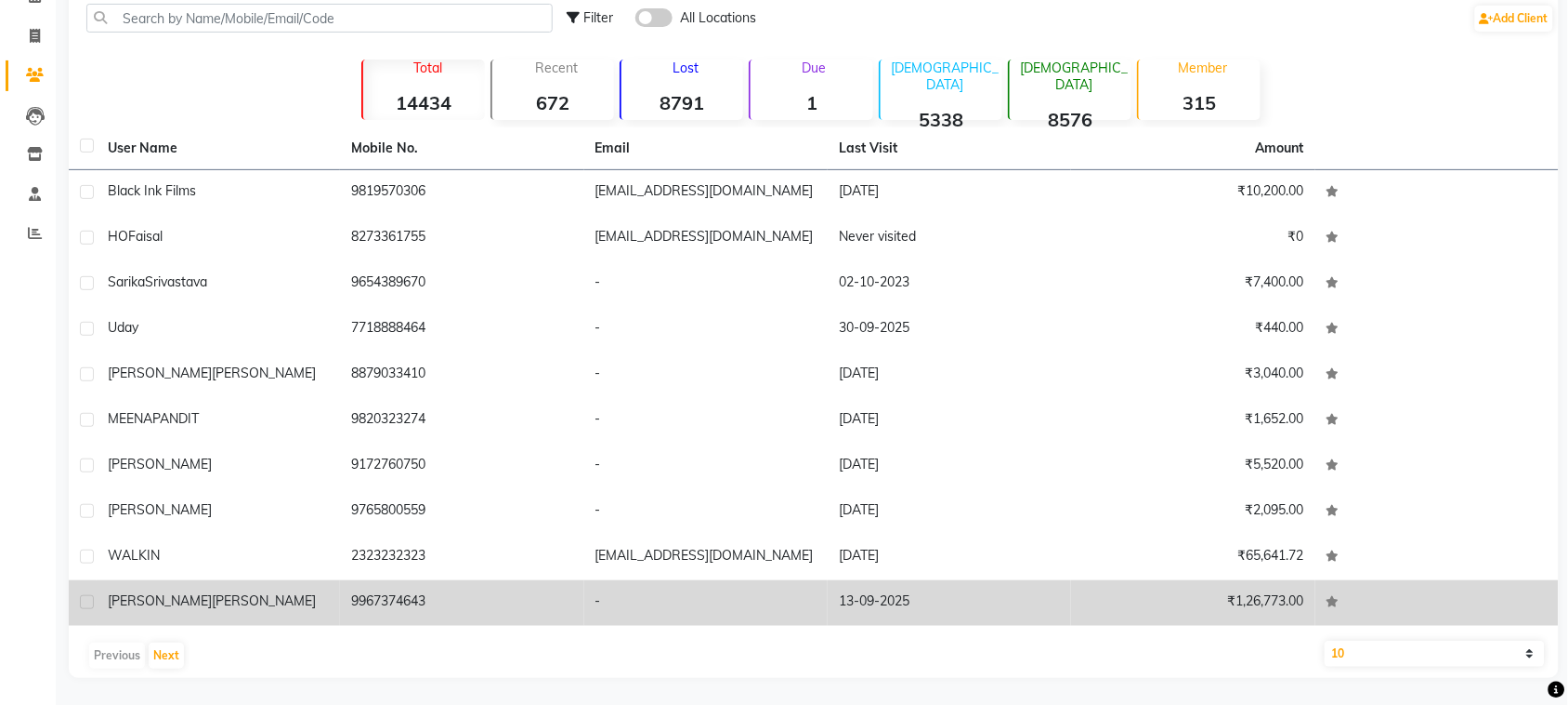
click at [277, 583] on td "[PERSON_NAME]" at bounding box center [218, 602] width 243 height 45
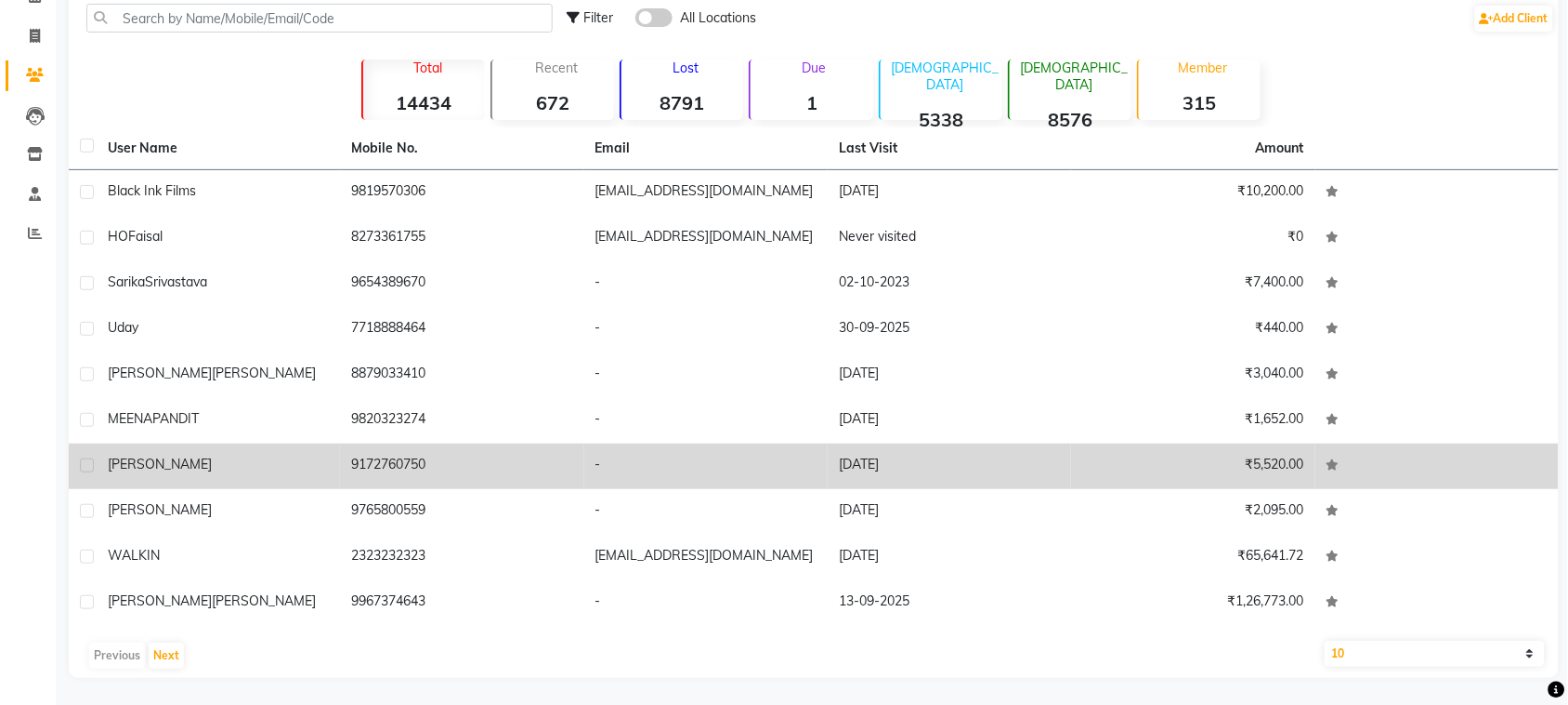
scroll to position [85, 0]
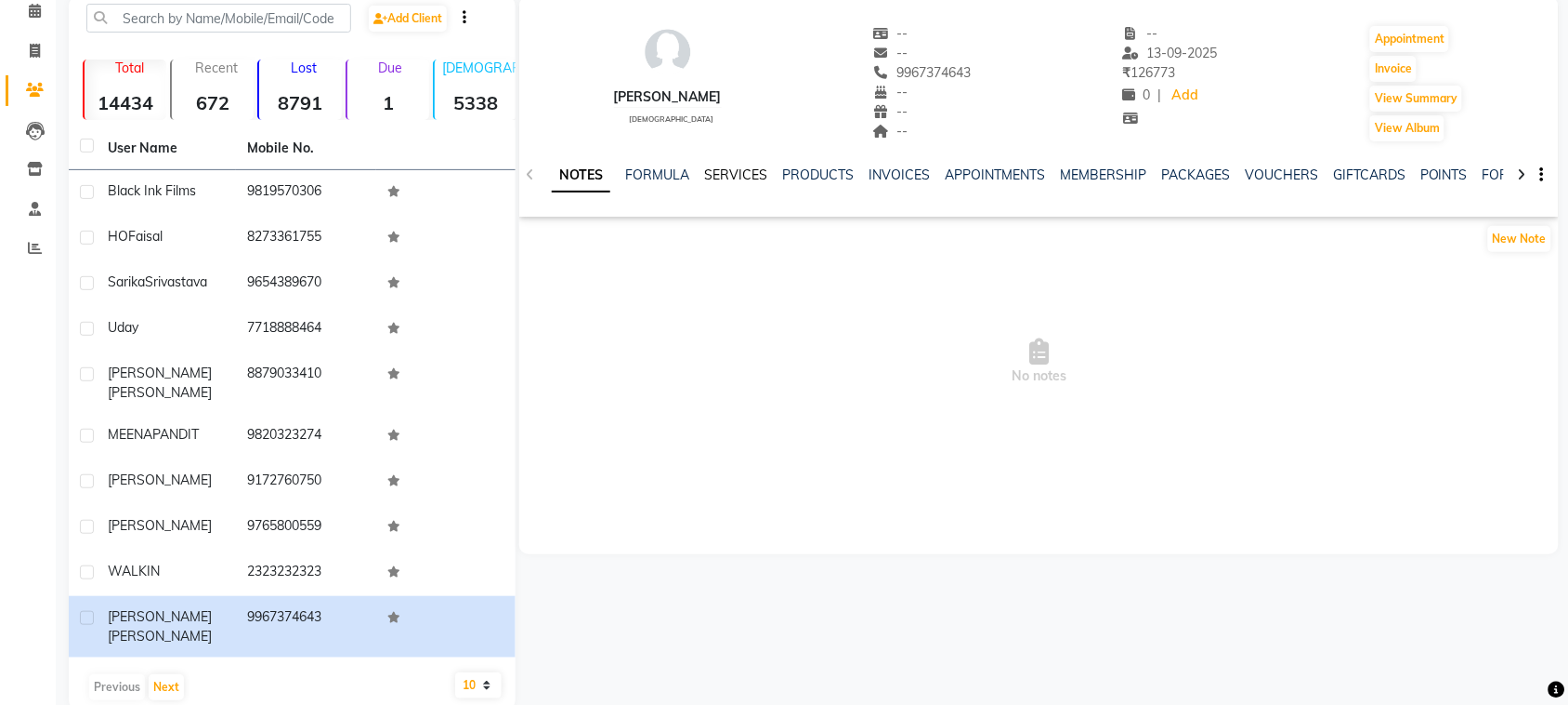
click at [762, 174] on link "SERVICES" at bounding box center [736, 174] width 63 height 16
